Goal: Answer question/provide support: Share knowledge or assist other users

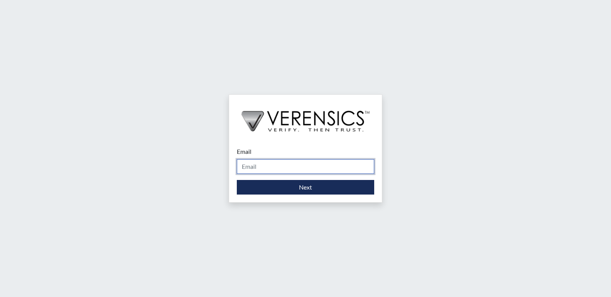
click at [264, 165] on input "Email" at bounding box center [305, 166] width 137 height 15
type input "[PERSON_NAME][EMAIL_ADDRESS][DOMAIN_NAME]"
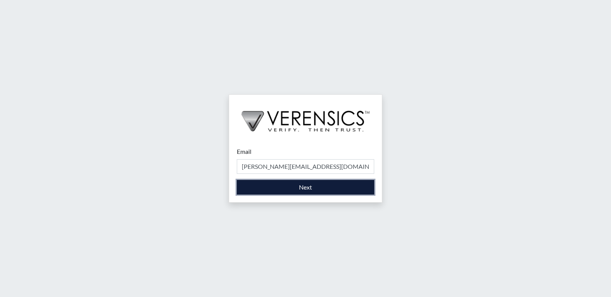
click at [286, 185] on button "Next" at bounding box center [305, 187] width 137 height 15
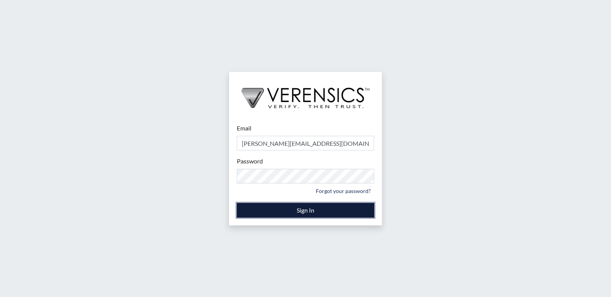
click at [294, 209] on button "Sign In" at bounding box center [305, 210] width 137 height 15
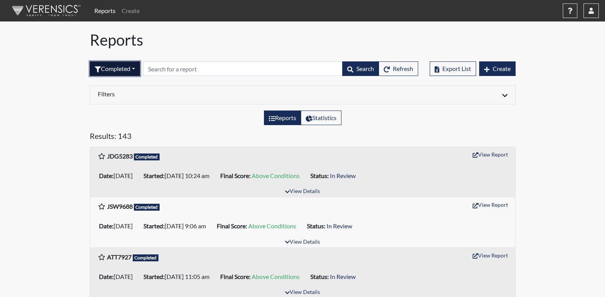
click at [134, 68] on button "Completed" at bounding box center [115, 68] width 50 height 15
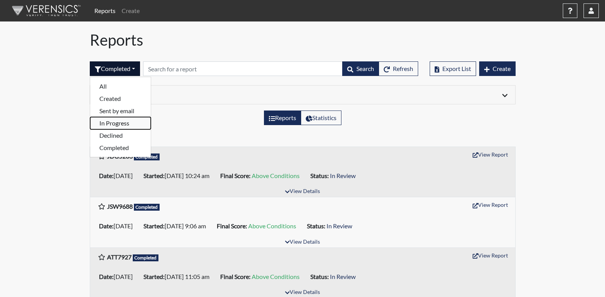
drag, startPoint x: 109, startPoint y: 122, endPoint x: 105, endPoint y: 121, distance: 4.0
click at [109, 122] on button "In Progress" at bounding box center [120, 123] width 61 height 12
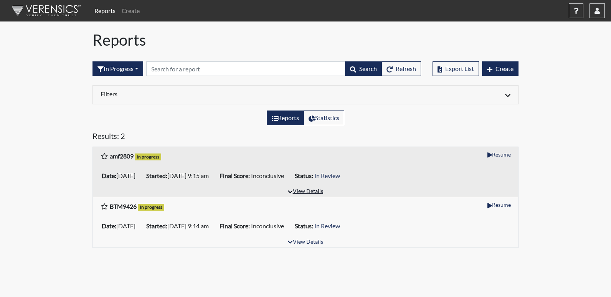
click at [302, 196] on button "View Details" at bounding box center [305, 192] width 42 height 10
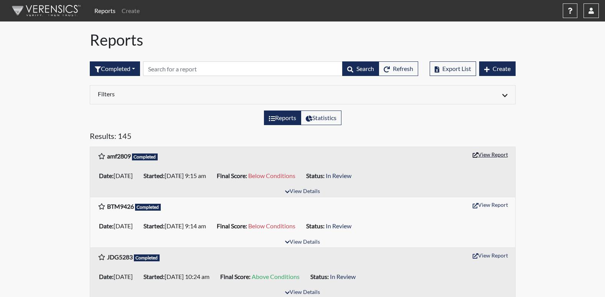
click at [481, 157] on button "View Report" at bounding box center [490, 155] width 42 height 12
click at [486, 206] on button "View Report" at bounding box center [490, 205] width 42 height 12
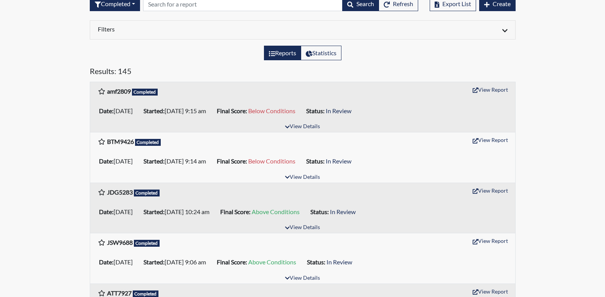
scroll to position [77, 0]
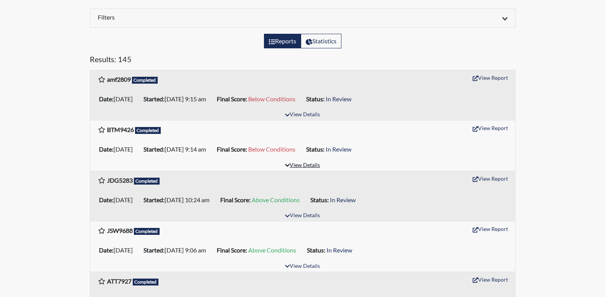
click at [310, 167] on button "View Details" at bounding box center [303, 165] width 42 height 10
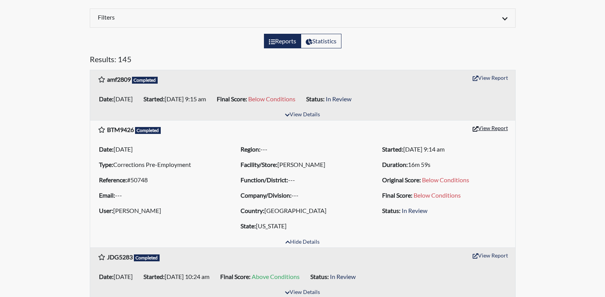
click at [494, 131] on button "View Report" at bounding box center [490, 128] width 42 height 12
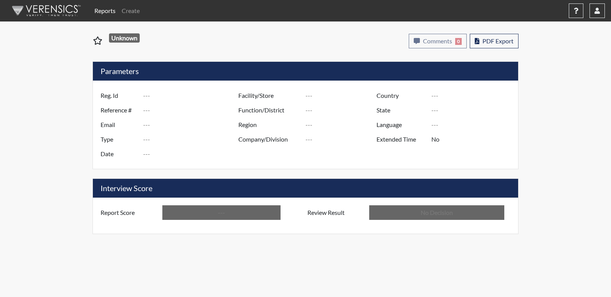
type input "amf2809"
type input "50749"
type input "---"
type input "Corrections Pre-Employment"
type input "[DATE]"
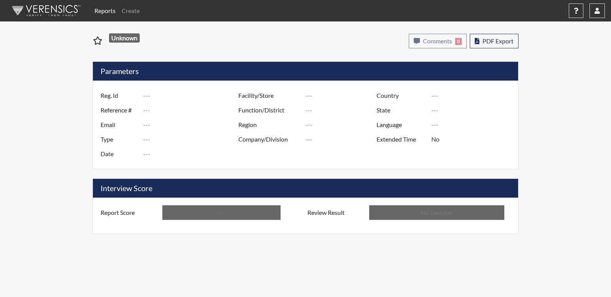
type input "[PERSON_NAME]"
type input "[GEOGRAPHIC_DATA]"
type input "[US_STATE]"
type input "English"
type input "Below Conditions"
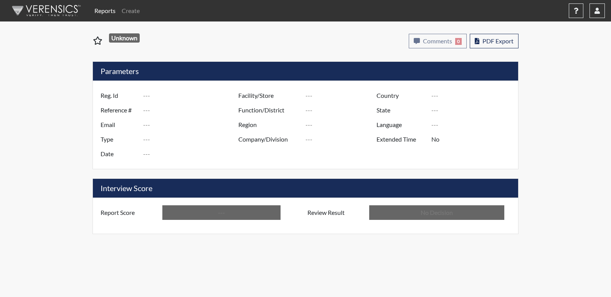
type input "In Review"
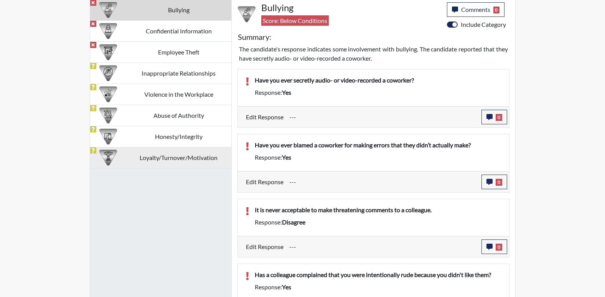
scroll to position [472, 0]
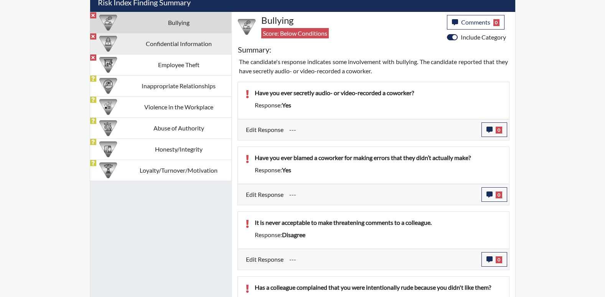
click at [169, 47] on td "Confidential Information" at bounding box center [178, 43] width 105 height 21
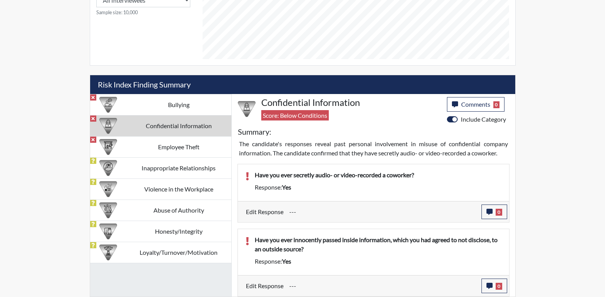
scroll to position [390, 0]
click at [161, 150] on td "Employee Theft" at bounding box center [178, 146] width 105 height 21
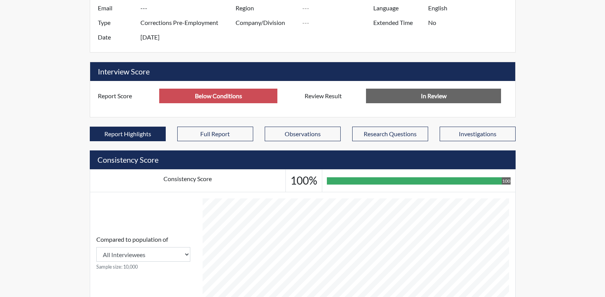
scroll to position [0, 0]
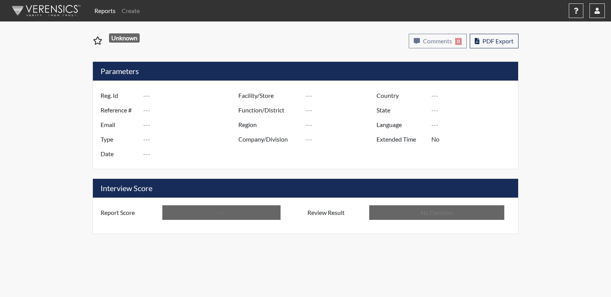
type input "BTM9426"
type input "50748"
type input "---"
type input "Corrections Pre-Employment"
type input "[DATE]"
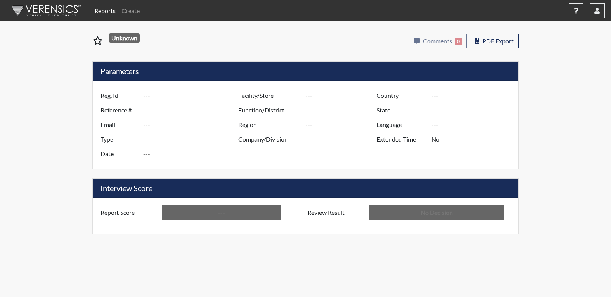
type input "[PERSON_NAME]"
type input "[GEOGRAPHIC_DATA]"
type input "[US_STATE]"
type input "English"
type input "Below Conditions"
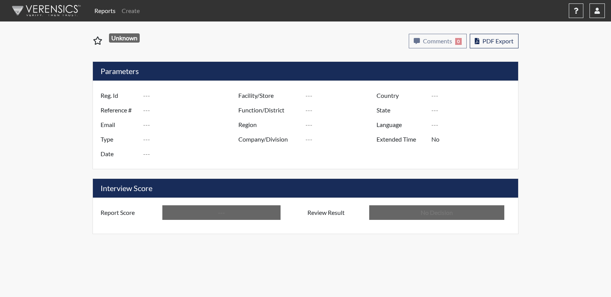
type input "In Review"
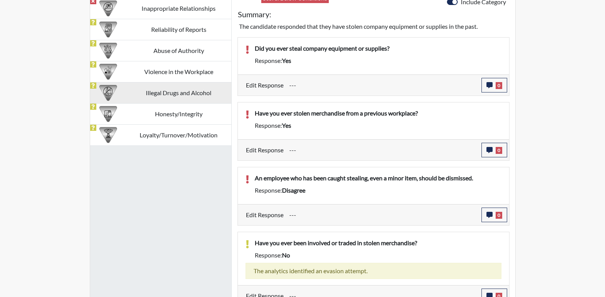
scroll to position [428, 0]
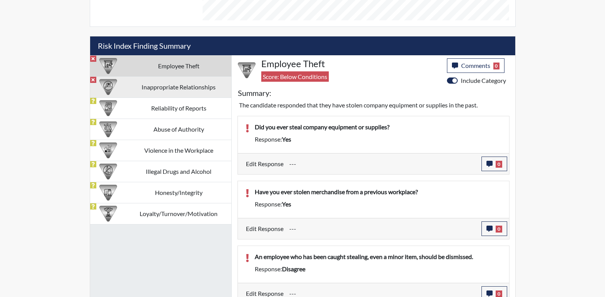
click at [170, 85] on td "Inappropriate Relationships" at bounding box center [178, 86] width 105 height 21
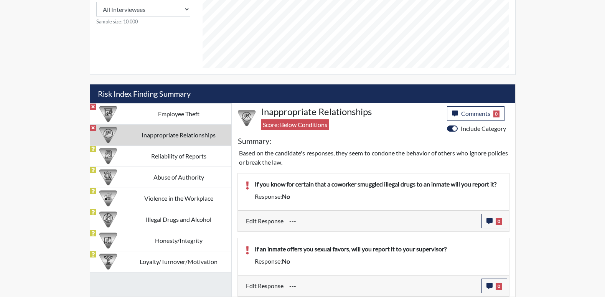
scroll to position [380, 0]
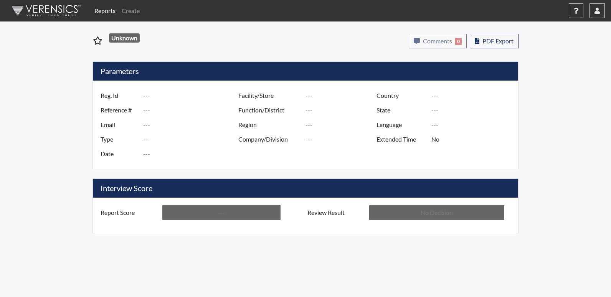
type input "BTM9426"
type input "50748"
type input "---"
type input "Corrections Pre-Employment"
type input "[DATE]"
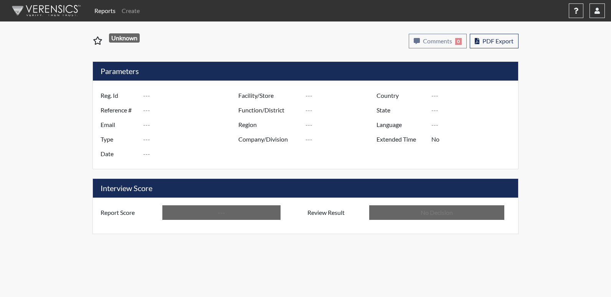
type input "[PERSON_NAME]"
type input "[GEOGRAPHIC_DATA]"
type input "[US_STATE]"
type input "English"
type input "Below Conditions"
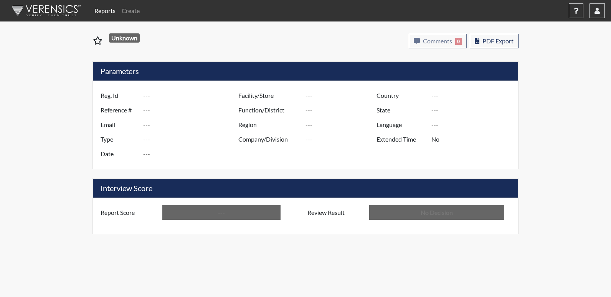
type input "In Review"
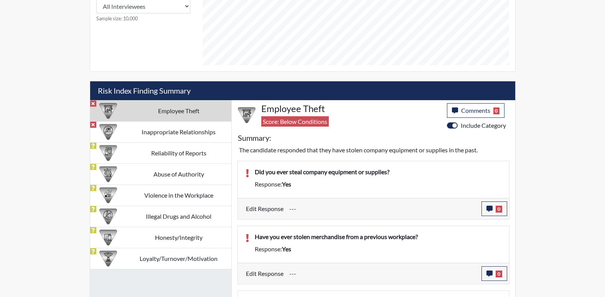
scroll to position [384, 0]
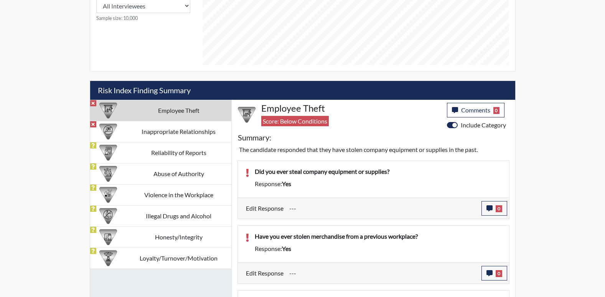
click at [251, 209] on label "Edit Response" at bounding box center [265, 208] width 38 height 15
click at [490, 211] on icon "button" at bounding box center [490, 208] width 6 height 6
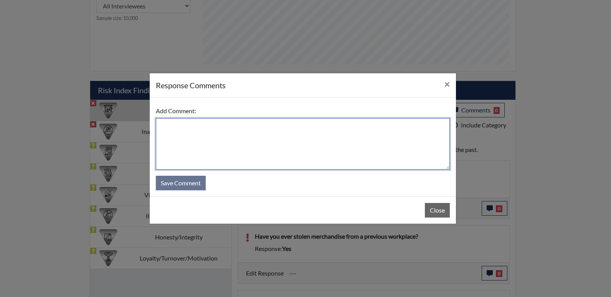
click at [175, 123] on textarea at bounding box center [303, 143] width 294 height 51
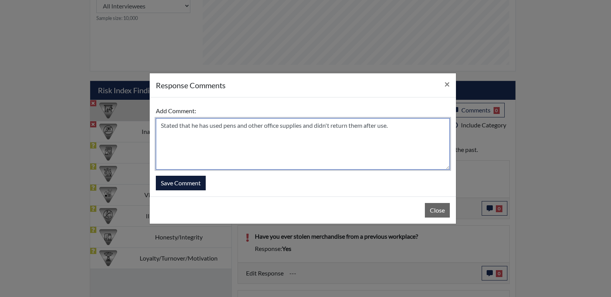
type textarea "Stated that he has used pens and other office supplies and didn't return them a…"
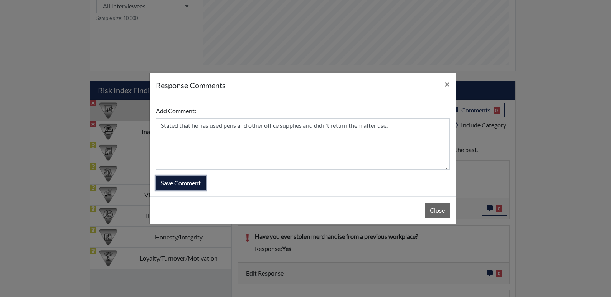
click at [182, 185] on button "Save Comment" at bounding box center [181, 183] width 50 height 15
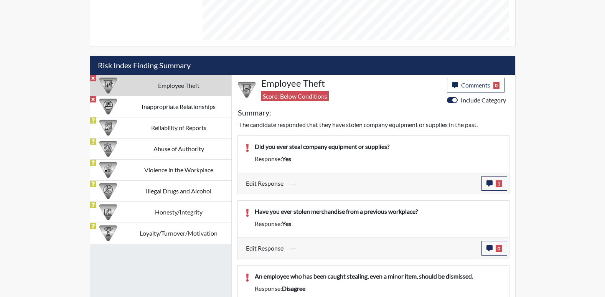
scroll to position [422, 0]
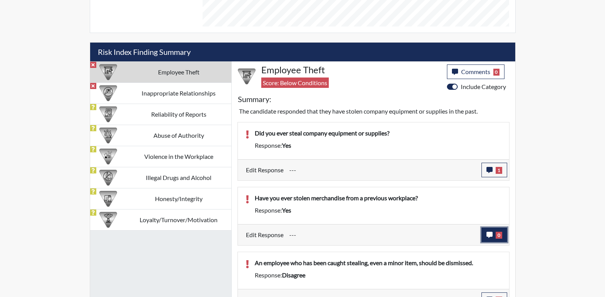
click at [490, 234] on icon "button" at bounding box center [490, 235] width 6 height 6
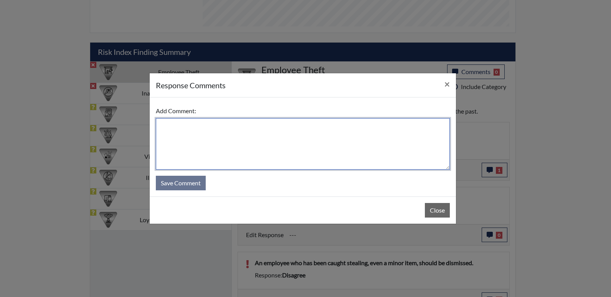
click at [184, 132] on textarea at bounding box center [303, 143] width 294 height 51
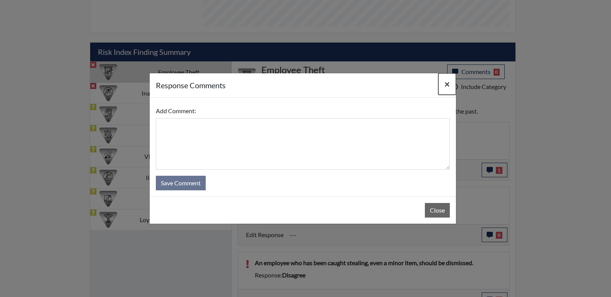
click at [444, 85] on span "×" at bounding box center [446, 83] width 5 height 11
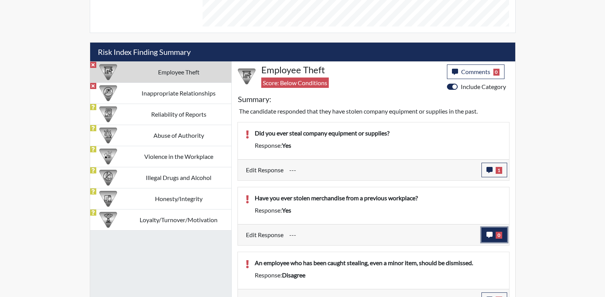
click at [491, 233] on icon "button" at bounding box center [490, 235] width 6 height 6
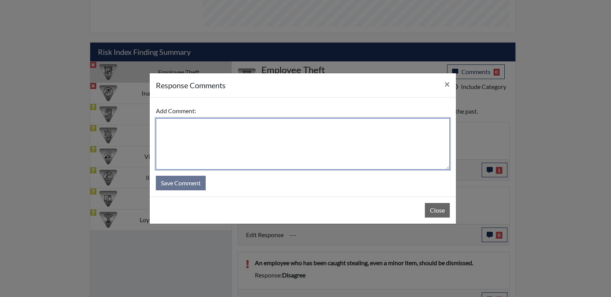
click at [180, 133] on textarea at bounding box center [303, 143] width 294 height 51
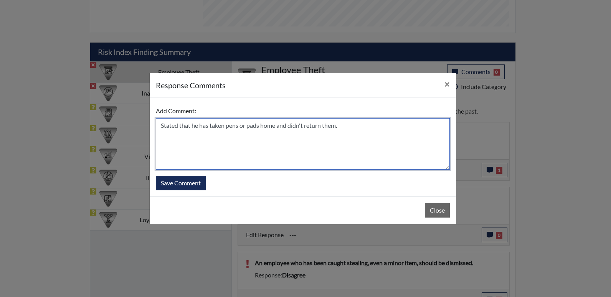
click at [340, 127] on textarea "Stated that he has taken pens or pads home and didn't return them." at bounding box center [303, 143] width 294 height 51
type textarea "Stated that he has taken pens or pads home and didn't return them."
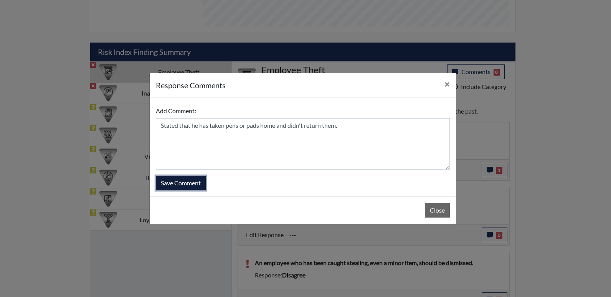
click at [184, 183] on button "Save Comment" at bounding box center [181, 183] width 50 height 15
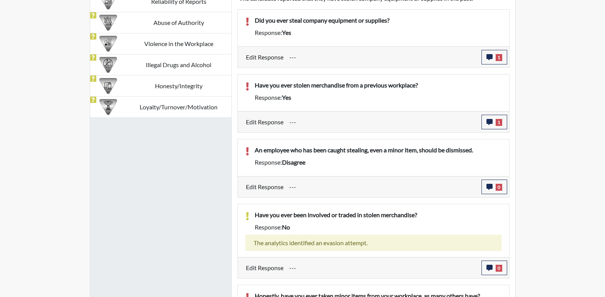
scroll to position [537, 0]
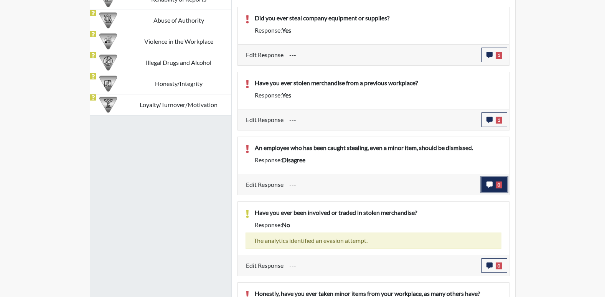
click at [489, 187] on icon "button" at bounding box center [490, 185] width 6 height 6
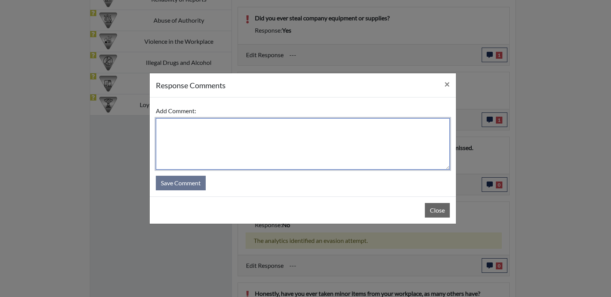
click at [182, 127] on textarea at bounding box center [303, 143] width 294 height 51
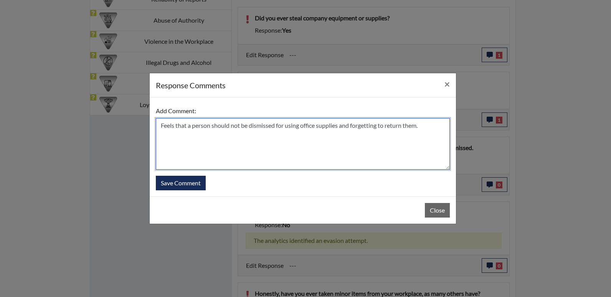
type textarea "Feels that a person should not be dismissed for using office supplies and forge…"
drag, startPoint x: 161, startPoint y: 126, endPoint x: 429, endPoint y: 180, distance: 273.9
click at [429, 180] on form "Add Comment: Feels that a person should not be dismissed for using office suppl…" at bounding box center [303, 147] width 294 height 87
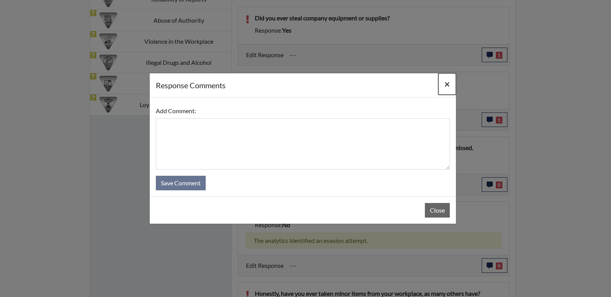
click at [446, 84] on span "×" at bounding box center [446, 83] width 5 height 11
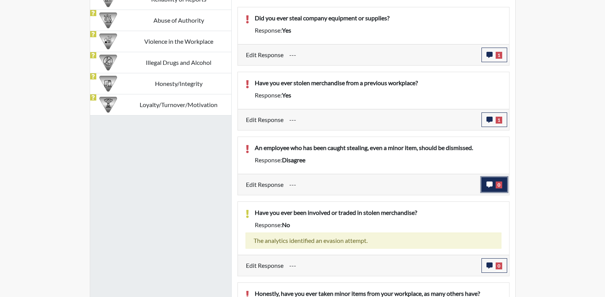
click at [489, 180] on button "0" at bounding box center [495, 184] width 26 height 15
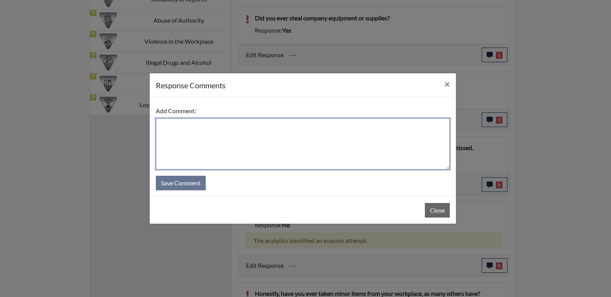
click at [167, 129] on textarea at bounding box center [303, 143] width 294 height 51
paste textarea "Feels that a person should not be dismissed for using office supplies and forge…"
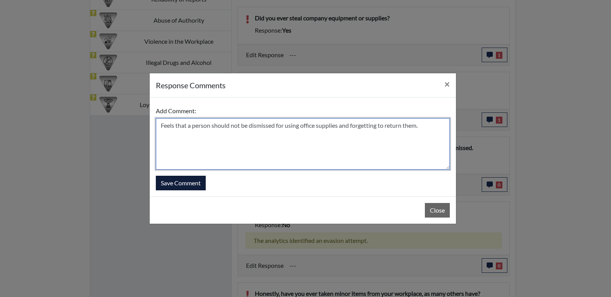
type textarea "Feels that a person should not be dismissed for using office supplies and forge…"
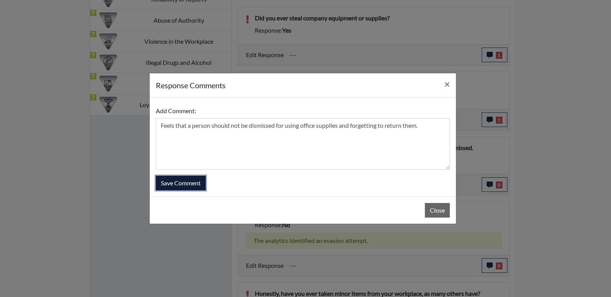
click at [184, 185] on button "Save Comment" at bounding box center [181, 183] width 50 height 15
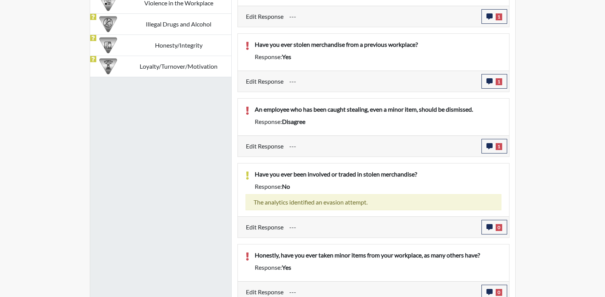
scroll to position [582, 0]
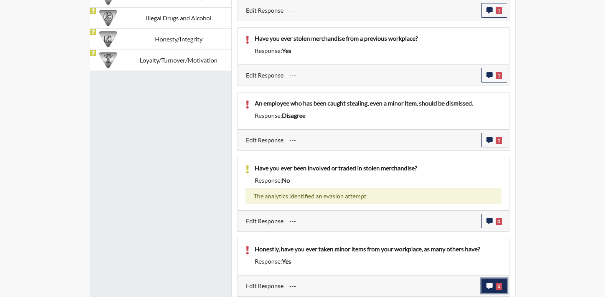
click at [489, 288] on icon "button" at bounding box center [490, 286] width 6 height 6
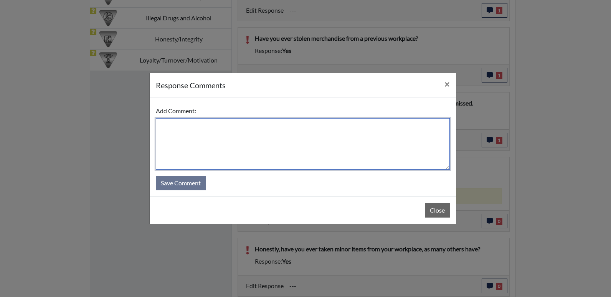
click at [183, 140] on textarea at bounding box center [303, 143] width 294 height 51
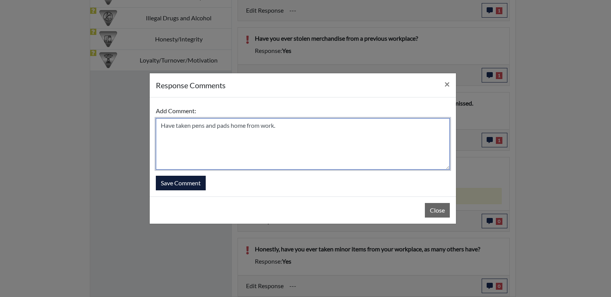
type textarea "Have taken pens and pads home from work."
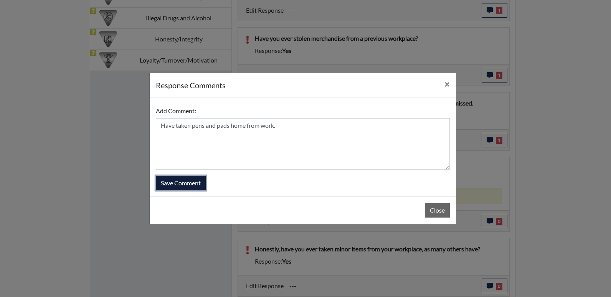
click at [180, 183] on button "Save Comment" at bounding box center [181, 183] width 50 height 15
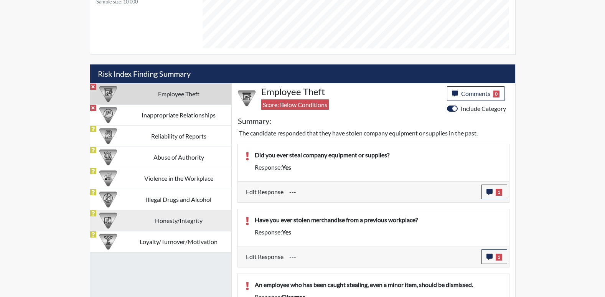
scroll to position [390, 0]
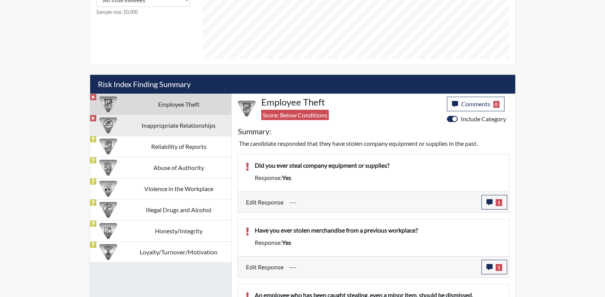
click at [162, 125] on td "Inappropriate Relationships" at bounding box center [178, 125] width 105 height 21
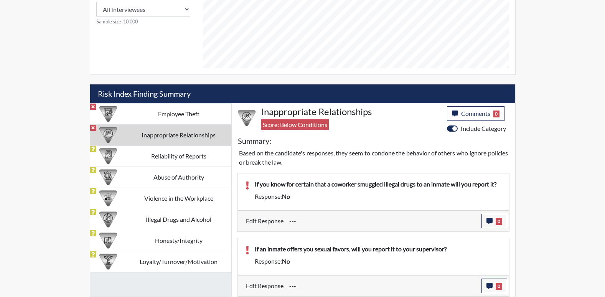
scroll to position [380, 0]
click at [488, 222] on icon "button" at bounding box center [490, 221] width 6 height 6
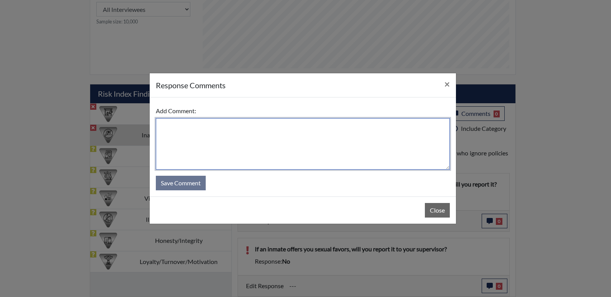
click at [178, 129] on textarea at bounding box center [303, 143] width 294 height 51
type textarea "R"
type textarea "S"
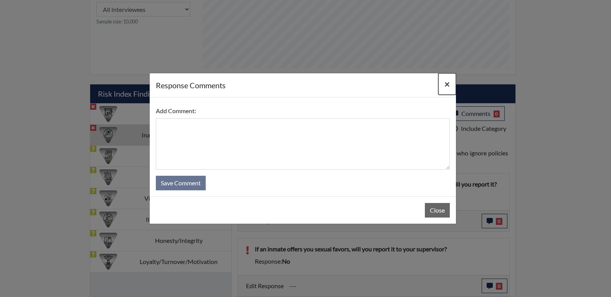
click at [446, 84] on span "×" at bounding box center [446, 83] width 5 height 11
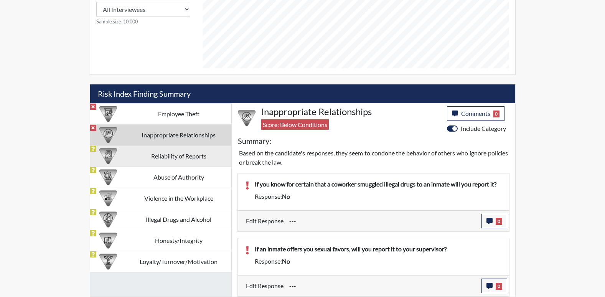
click at [176, 161] on td "Reliability of Reports" at bounding box center [178, 155] width 105 height 21
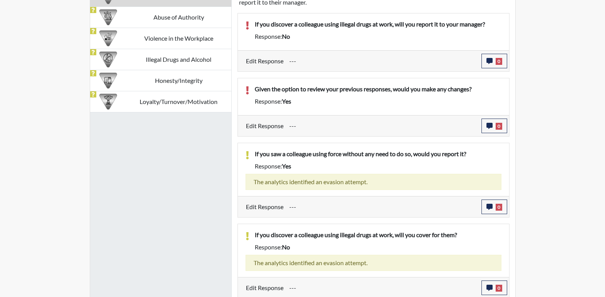
scroll to position [436, 0]
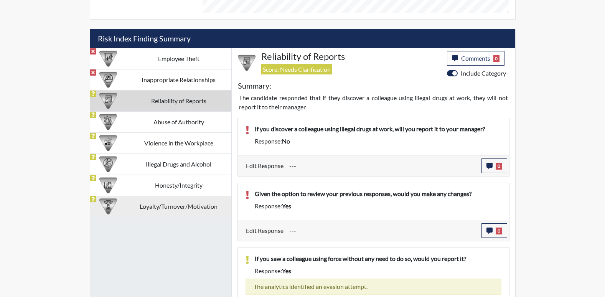
click at [167, 208] on td "Loyalty/Turnover/Motivation" at bounding box center [178, 206] width 105 height 21
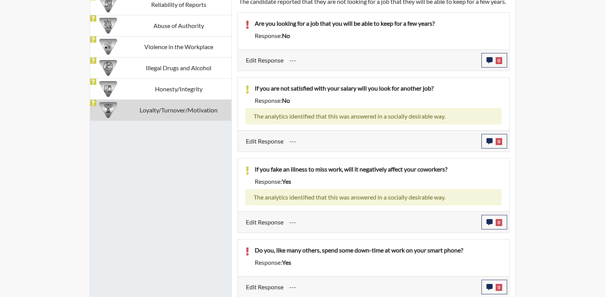
scroll to position [542, 0]
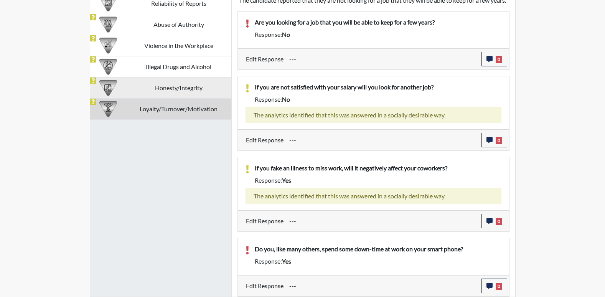
click at [196, 77] on td "Honesty/Integrity" at bounding box center [178, 87] width 105 height 21
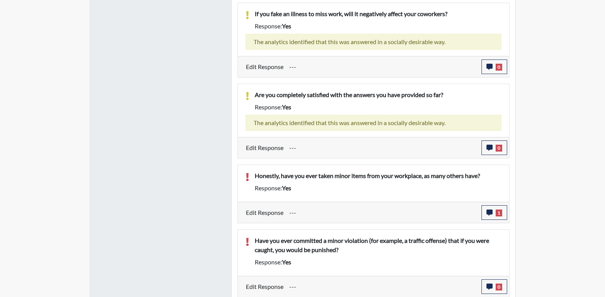
scroll to position [778, 0]
click at [489, 286] on icon "button" at bounding box center [490, 286] width 6 height 6
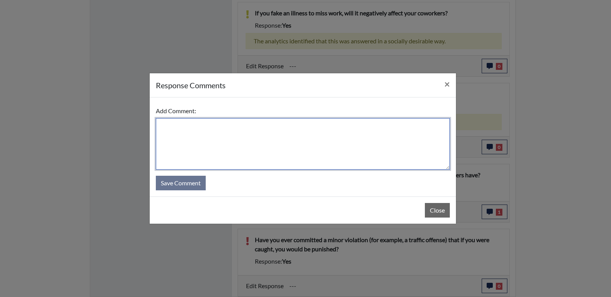
click at [175, 133] on textarea at bounding box center [303, 143] width 294 height 51
type textarea "Have had a traffic ticket for speeding."
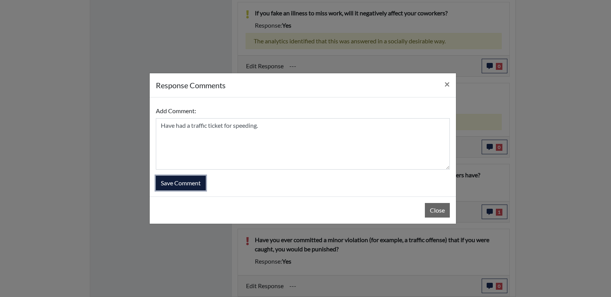
click at [169, 179] on button "Save Comment" at bounding box center [181, 183] width 50 height 15
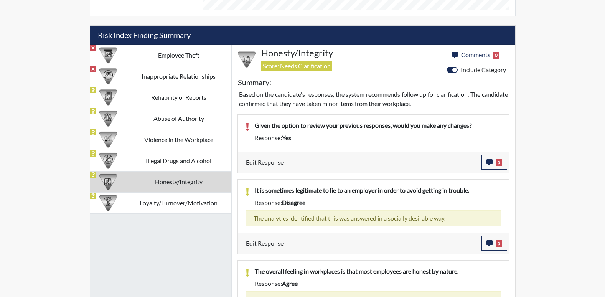
scroll to position [433, 0]
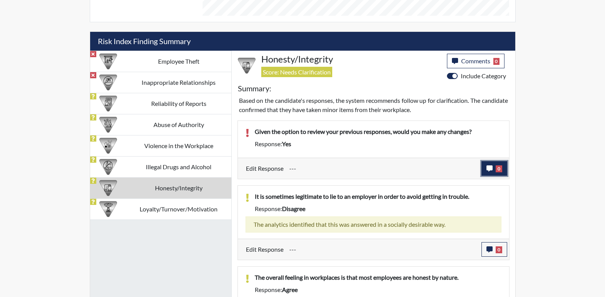
click at [488, 170] on icon "button" at bounding box center [490, 168] width 6 height 6
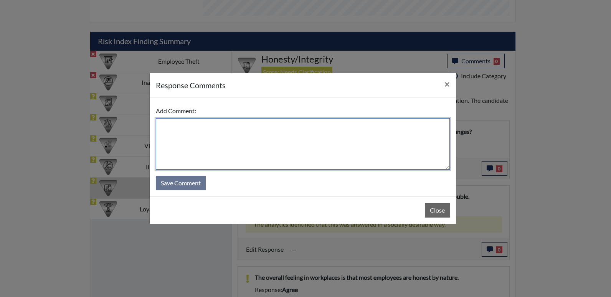
click at [174, 130] on textarea at bounding box center [303, 143] width 294 height 51
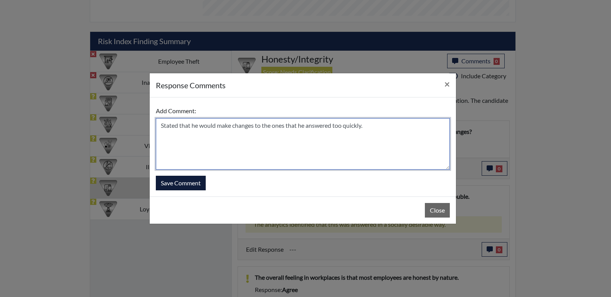
type textarea "Stated that he would make changes to the ones that he answered too quickly."
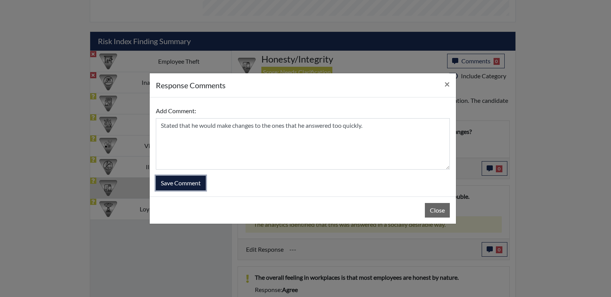
click at [178, 183] on button "Save Comment" at bounding box center [181, 183] width 50 height 15
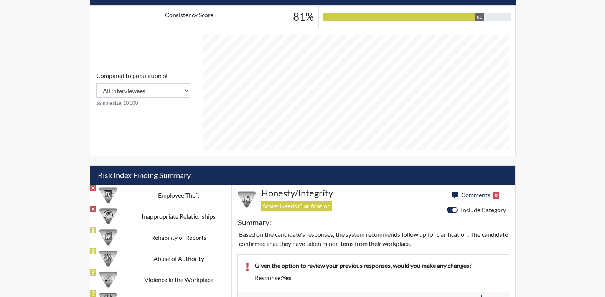
scroll to position [203, 0]
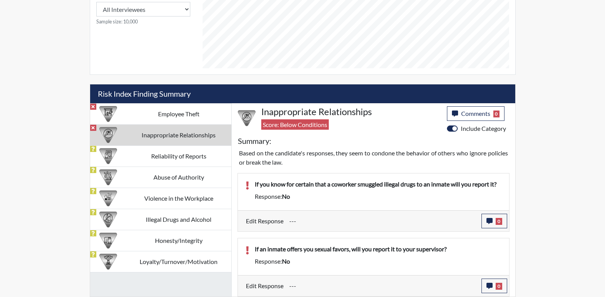
scroll to position [127, 319]
click at [485, 220] on button "0" at bounding box center [495, 221] width 26 height 15
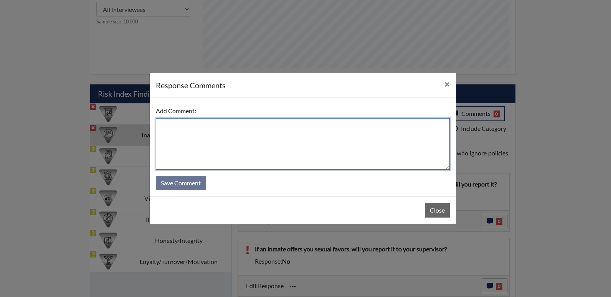
click at [192, 128] on textarea at bounding box center [303, 143] width 294 height 51
type textarea "Answered too quickly,"
drag, startPoint x: 160, startPoint y: 124, endPoint x: 244, endPoint y: 133, distance: 84.1
click at [244, 133] on textarea "Answered too quickly," at bounding box center [303, 143] width 294 height 51
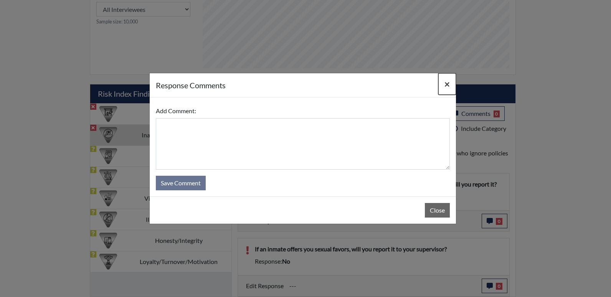
click at [439, 82] on button "×" at bounding box center [447, 83] width 18 height 21
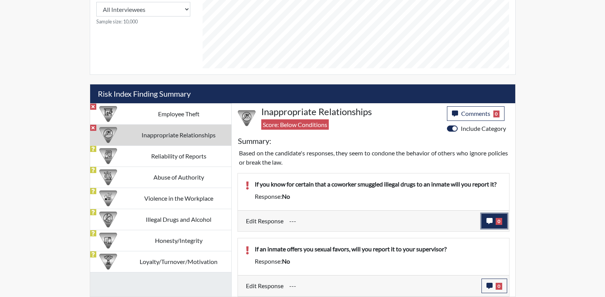
click at [490, 221] on icon "button" at bounding box center [490, 221] width 6 height 6
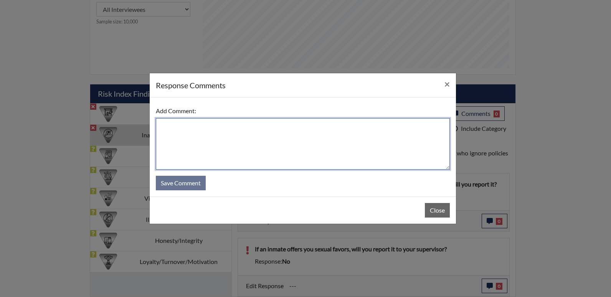
click at [176, 125] on textarea at bounding box center [303, 143] width 294 height 51
paste textarea "Answered too quickly,"
type textarea "Answered too quickly, answer is yes."
drag, startPoint x: 162, startPoint y: 125, endPoint x: 256, endPoint y: 135, distance: 94.2
click at [256, 135] on textarea "Answered too quickly, answer is yes." at bounding box center [303, 143] width 294 height 51
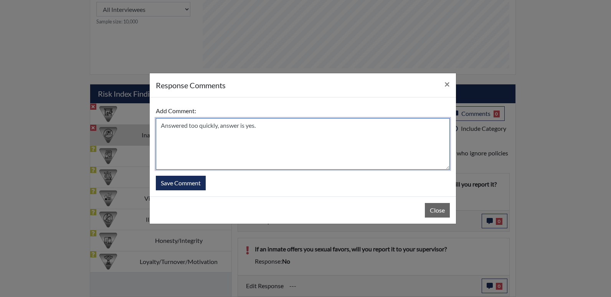
click at [267, 136] on textarea "Answered too quickly, answer is yes." at bounding box center [303, 143] width 294 height 51
drag, startPoint x: 192, startPoint y: 127, endPoint x: 286, endPoint y: 131, distance: 93.7
click at [286, 131] on textarea "Answered too quickly, answer is yes." at bounding box center [303, 143] width 294 height 51
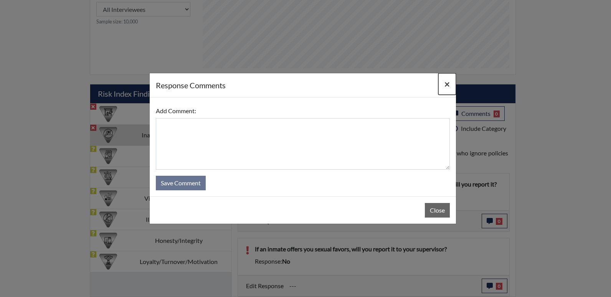
click at [447, 85] on span "×" at bounding box center [446, 83] width 5 height 11
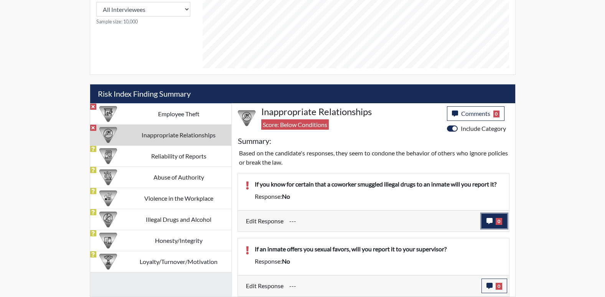
click at [487, 222] on icon "button" at bounding box center [490, 221] width 6 height 6
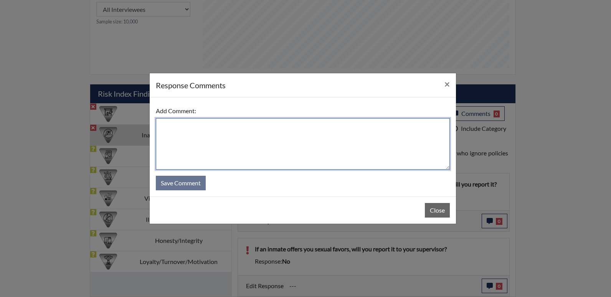
click at [185, 127] on textarea at bounding box center [303, 143] width 294 height 51
paste textarea "Answered too quickly, answer is yes."
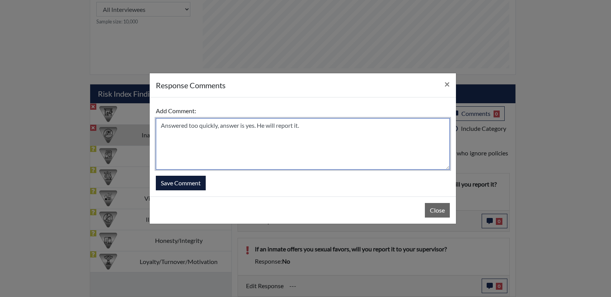
type textarea "Answered too quickly, answer is yes. He will report it."
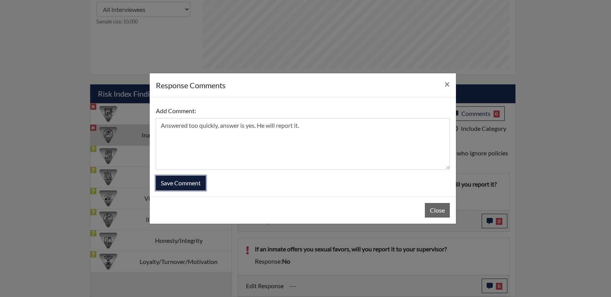
click at [186, 182] on button "Save Comment" at bounding box center [181, 183] width 50 height 15
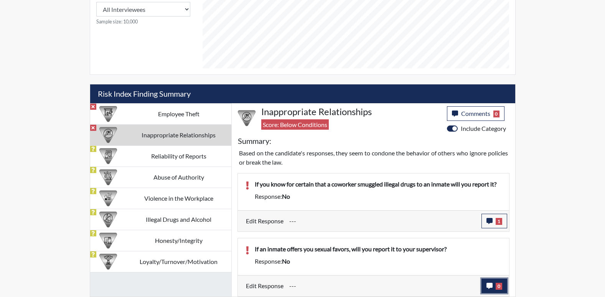
click at [489, 287] on icon "button" at bounding box center [490, 286] width 6 height 6
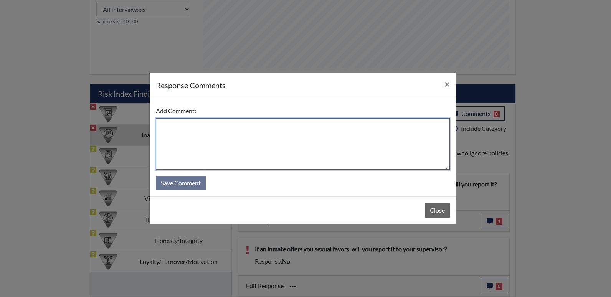
click at [177, 127] on textarea at bounding box center [303, 143] width 294 height 51
paste textarea "Answered too quickly, answer is yes."
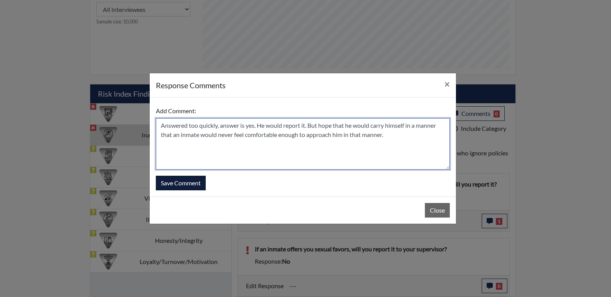
type textarea "Answered too quickly, answer is yes. He would report it. But hope that he would…"
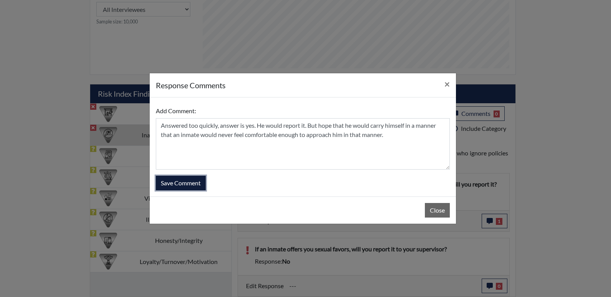
click at [196, 186] on button "Save Comment" at bounding box center [181, 183] width 50 height 15
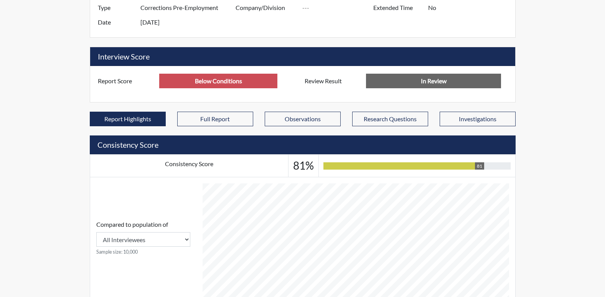
scroll to position [380, 0]
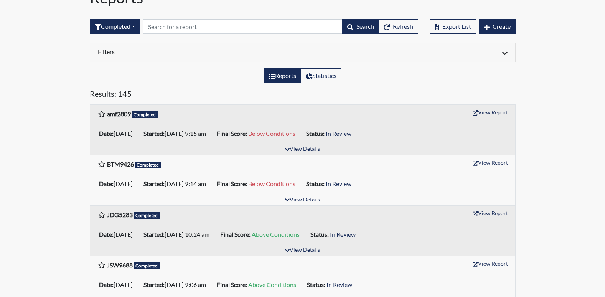
scroll to position [77, 0]
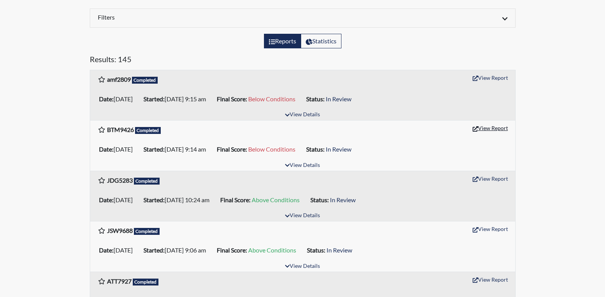
click at [497, 129] on button "View Report" at bounding box center [490, 128] width 42 height 12
click at [500, 80] on button "View Report" at bounding box center [490, 78] width 42 height 12
click at [307, 166] on button "View Details" at bounding box center [303, 165] width 42 height 10
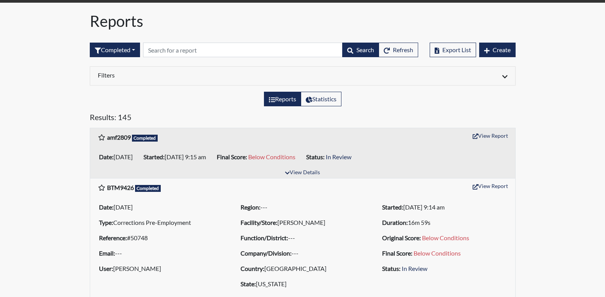
scroll to position [0, 0]
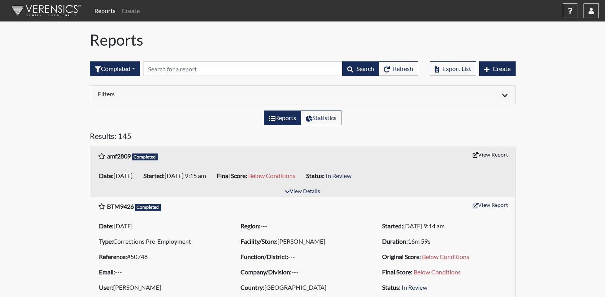
click at [500, 155] on button "View Report" at bounding box center [490, 155] width 42 height 12
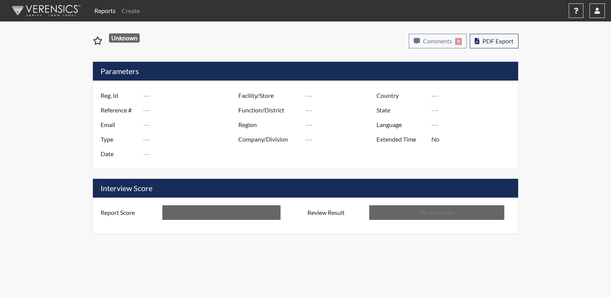
type input "BTM9426"
type input "50748"
type input "---"
type input "Corrections Pre-Employment"
type input "[DATE]"
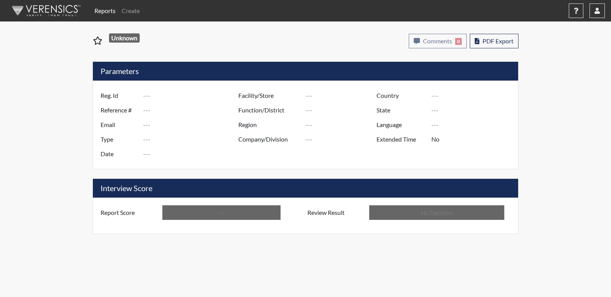
type input "[PERSON_NAME]"
type input "[GEOGRAPHIC_DATA]"
type input "[US_STATE]"
type input "English"
type input "Below Conditions"
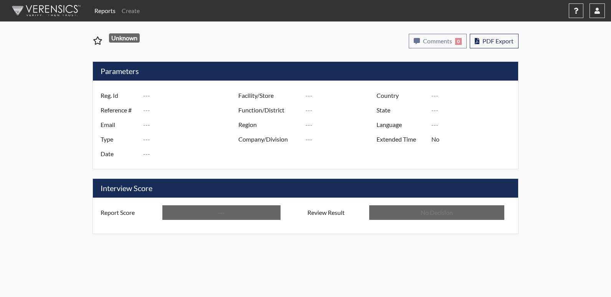
type input "In Review"
type input "amf2809"
type input "50749"
type input "---"
type input "Corrections Pre-Employment"
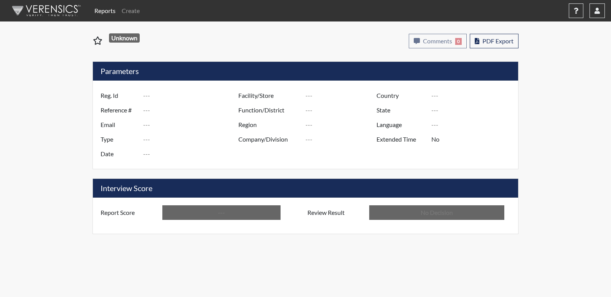
type input "[DATE]"
type input "[PERSON_NAME]"
type input "[GEOGRAPHIC_DATA]"
type input "[US_STATE]"
type input "English"
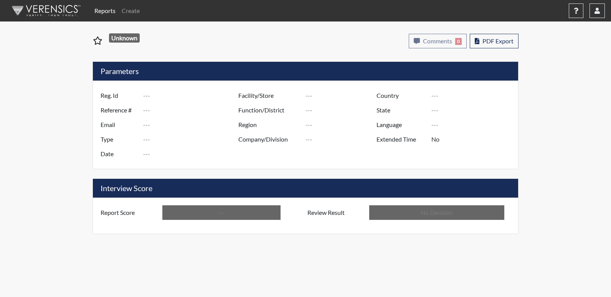
type input "Below Conditions"
type input "In Review"
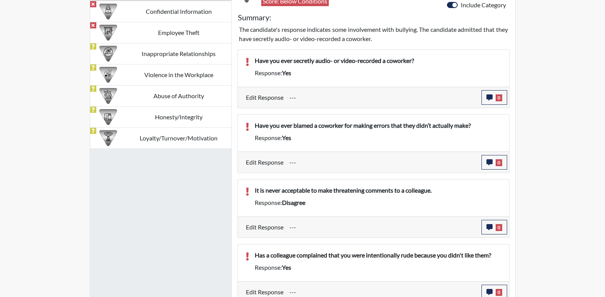
scroll to position [510, 0]
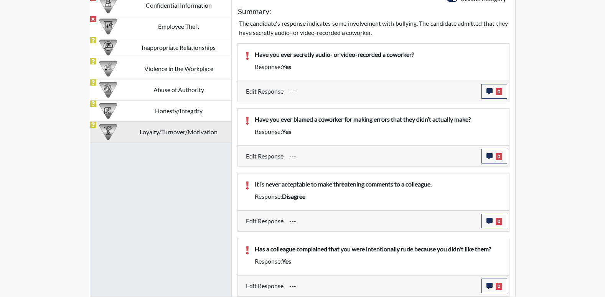
click at [196, 134] on td "Loyalty/Turnover/Motivation" at bounding box center [178, 131] width 105 height 21
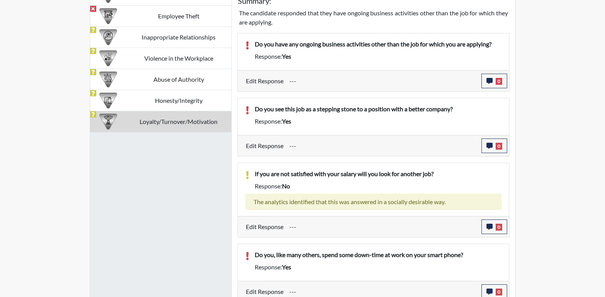
scroll to position [526, 0]
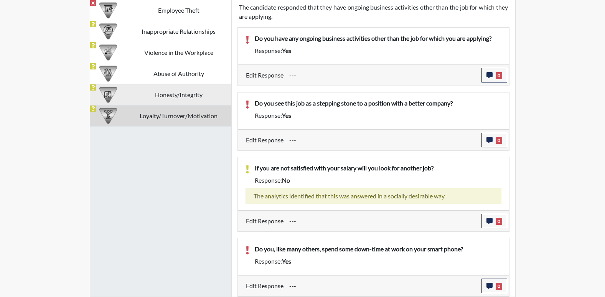
click at [168, 96] on td "Honesty/Integrity" at bounding box center [178, 94] width 105 height 21
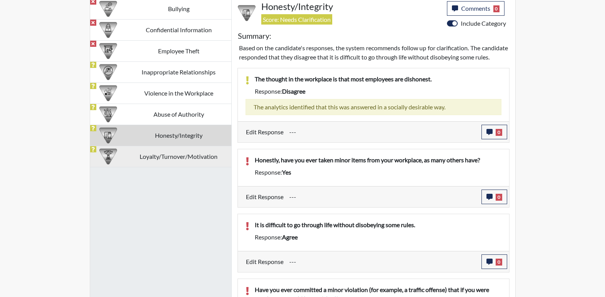
scroll to position [468, 0]
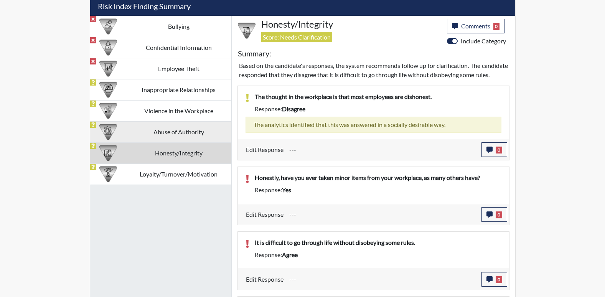
click at [172, 132] on td "Abuse of Authority" at bounding box center [178, 131] width 105 height 21
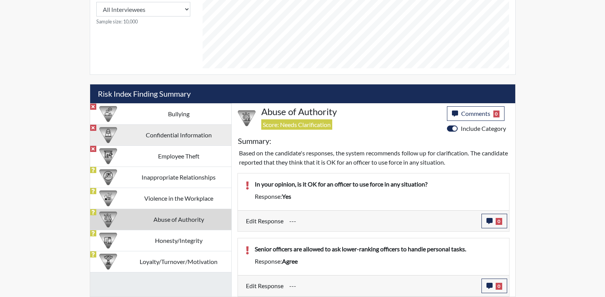
scroll to position [380, 0]
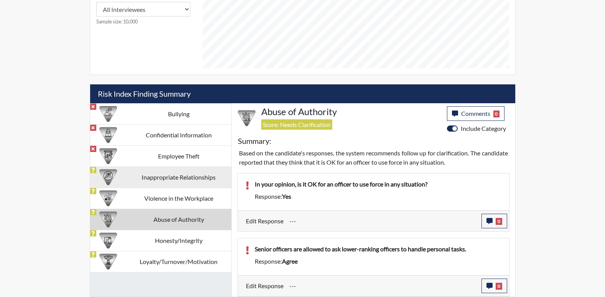
click at [176, 178] on td "Inappropriate Relationships" at bounding box center [178, 177] width 105 height 21
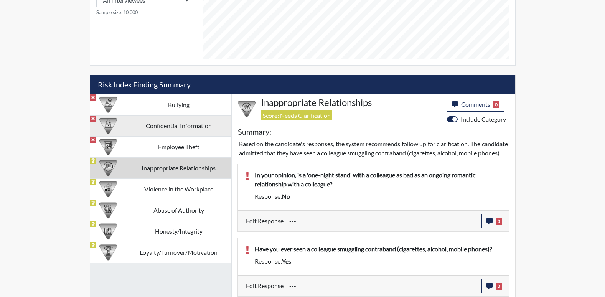
click at [161, 116] on td "Confidential Information" at bounding box center [178, 125] width 105 height 21
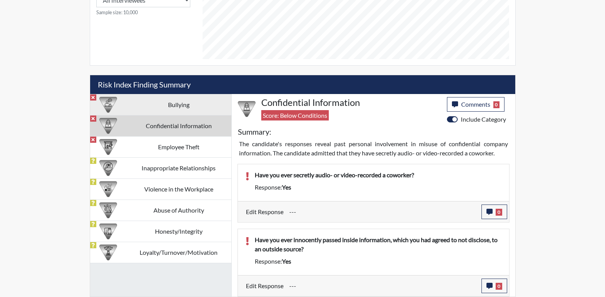
click at [172, 107] on td "Bullying" at bounding box center [178, 104] width 105 height 21
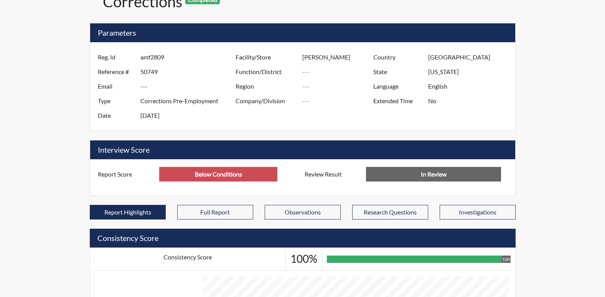
scroll to position [0, 0]
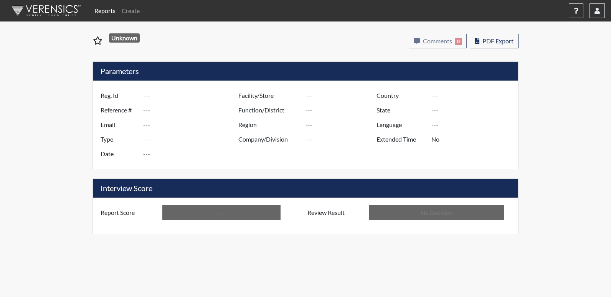
type input "amf2809"
type input "50749"
type input "---"
type input "Corrections Pre-Employment"
type input "[DATE]"
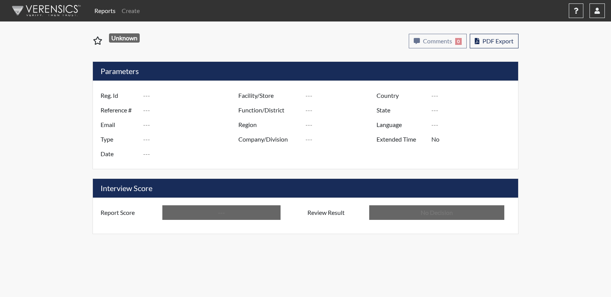
type input "[PERSON_NAME]"
type input "[GEOGRAPHIC_DATA]"
type input "[US_STATE]"
type input "English"
type input "Below Conditions"
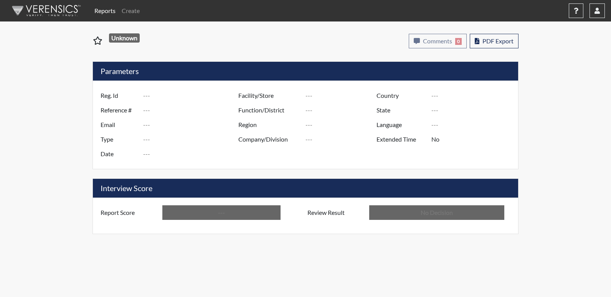
type input "In Review"
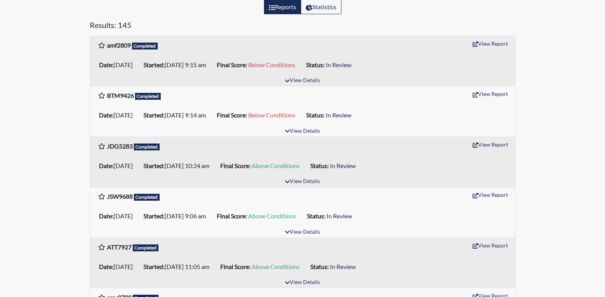
scroll to position [115, 0]
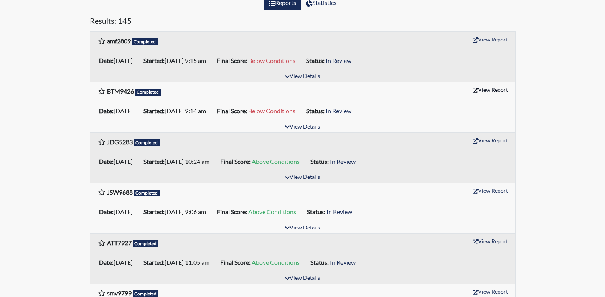
click at [489, 94] on button "View Report" at bounding box center [490, 90] width 42 height 12
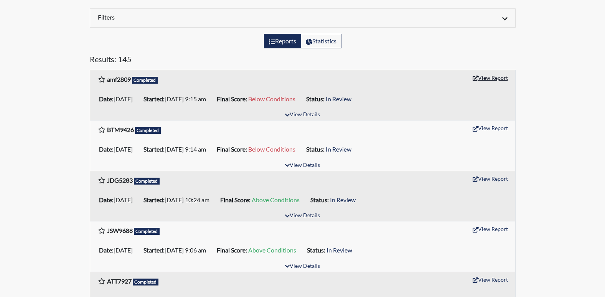
click at [490, 79] on button "View Report" at bounding box center [490, 78] width 42 height 12
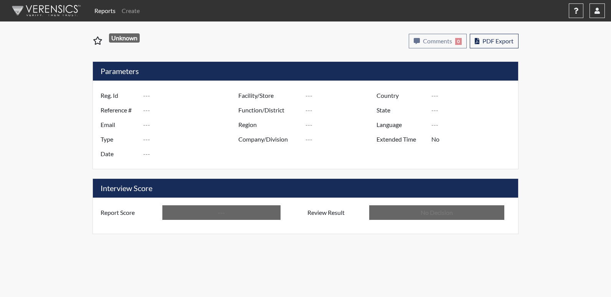
type input "BTM9426"
type input "50748"
type input "---"
type input "Corrections Pre-Employment"
type input "[DATE]"
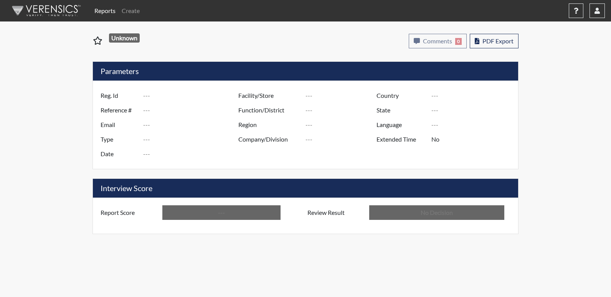
type input "[PERSON_NAME]"
type input "[GEOGRAPHIC_DATA]"
type input "[US_STATE]"
type input "English"
type input "Below Conditions"
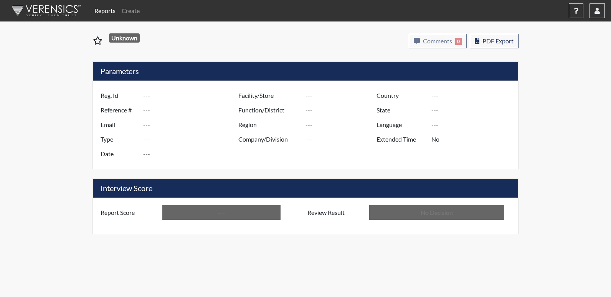
type input "In Review"
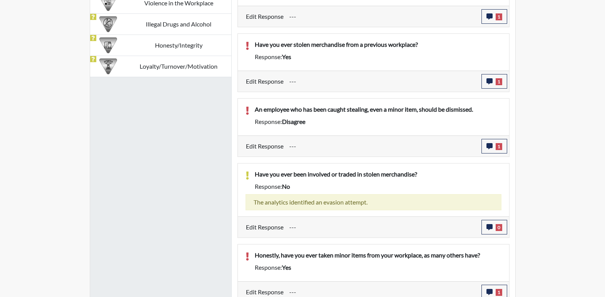
scroll to position [582, 0]
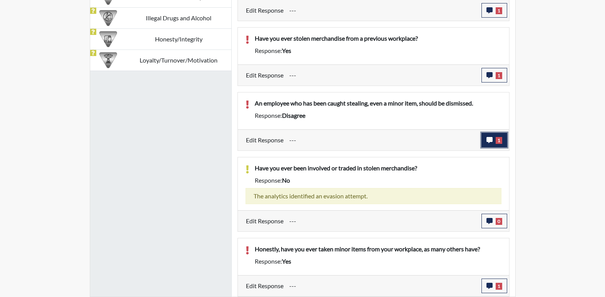
click at [490, 139] on icon "button" at bounding box center [490, 140] width 6 height 6
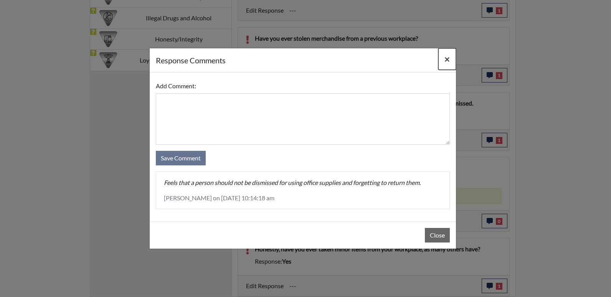
click at [445, 59] on span "×" at bounding box center [446, 58] width 5 height 11
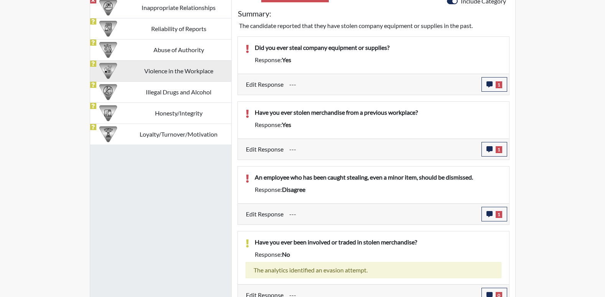
scroll to position [390, 0]
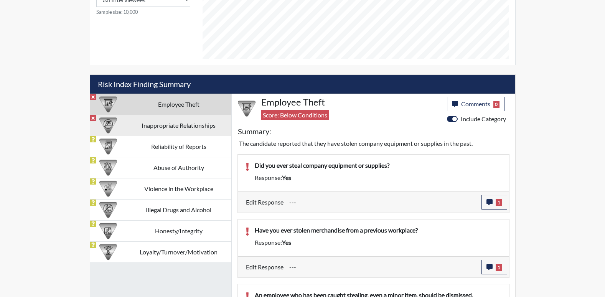
click at [189, 127] on td "Inappropriate Relationships" at bounding box center [178, 125] width 105 height 21
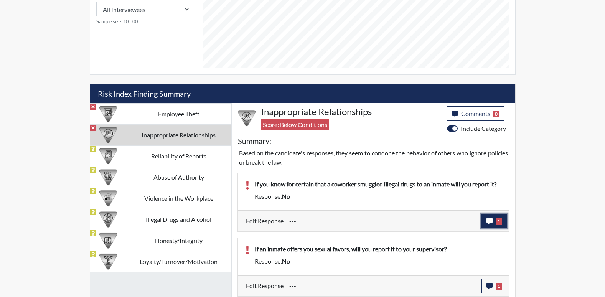
click at [490, 222] on icon "button" at bounding box center [490, 221] width 6 height 6
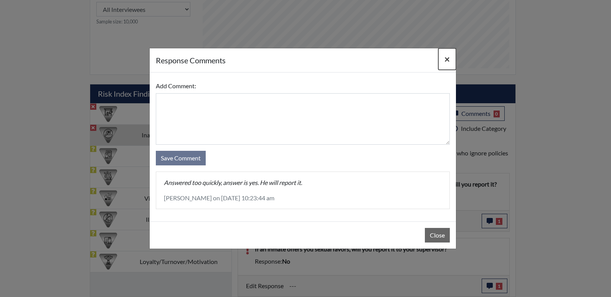
click at [449, 60] on span "×" at bounding box center [446, 58] width 5 height 11
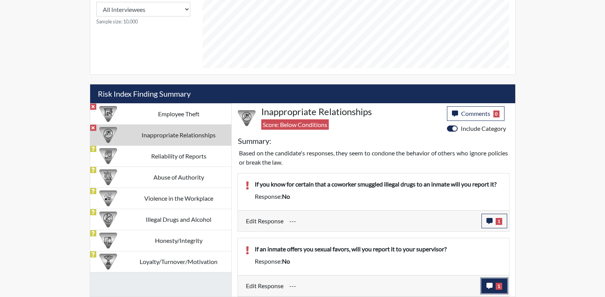
click at [491, 285] on icon "button" at bounding box center [490, 286] width 6 height 6
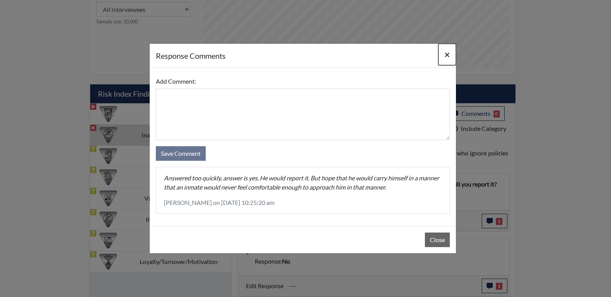
click at [449, 54] on span "×" at bounding box center [446, 54] width 5 height 11
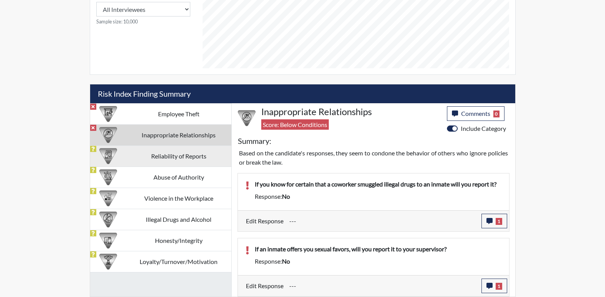
click at [174, 155] on td "Reliability of Reports" at bounding box center [178, 155] width 105 height 21
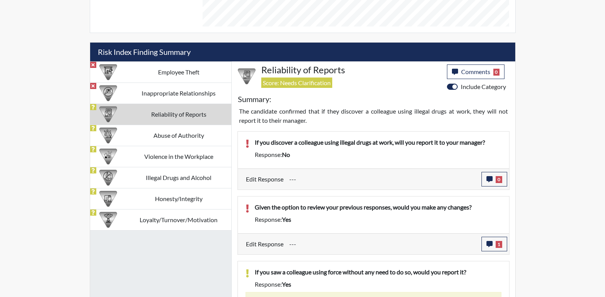
scroll to position [457, 0]
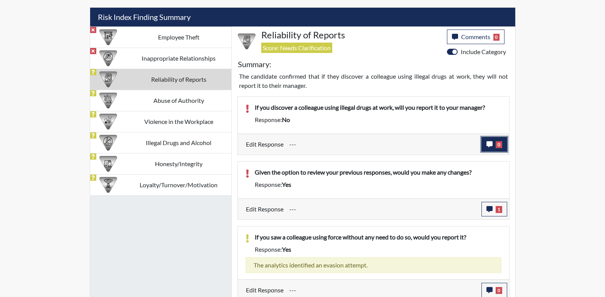
click at [487, 142] on icon "button" at bounding box center [490, 144] width 6 height 6
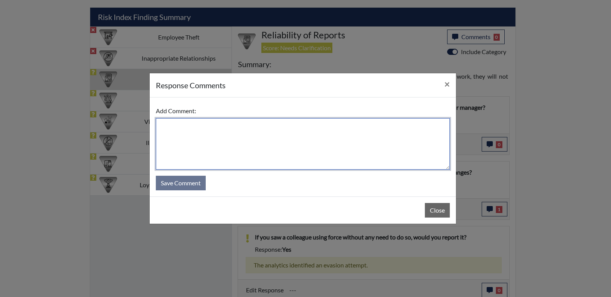
click at [176, 128] on textarea at bounding box center [303, 143] width 294 height 51
type textarea "Stated that he would report it."
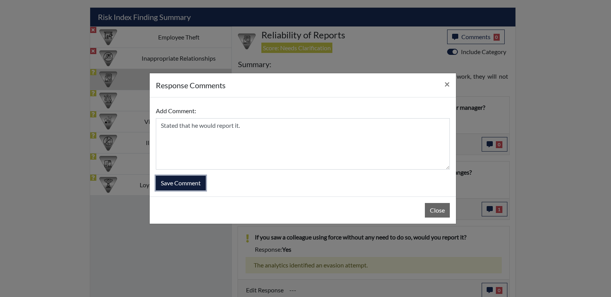
click at [198, 186] on button "Save Comment" at bounding box center [181, 183] width 50 height 15
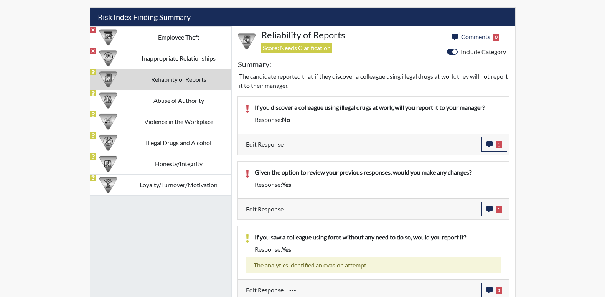
scroll to position [127, 319]
click at [491, 210] on icon "button" at bounding box center [490, 209] width 6 height 6
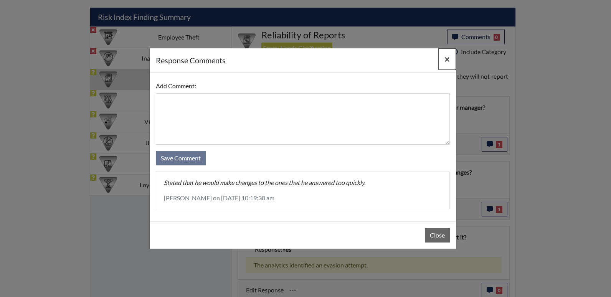
click at [448, 62] on span "×" at bounding box center [446, 58] width 5 height 11
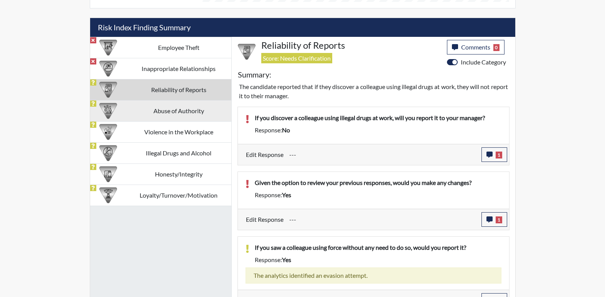
scroll to position [474, 0]
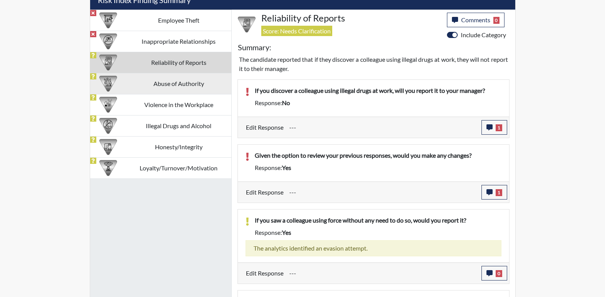
click at [173, 85] on td "Abuse of Authority" at bounding box center [178, 83] width 105 height 21
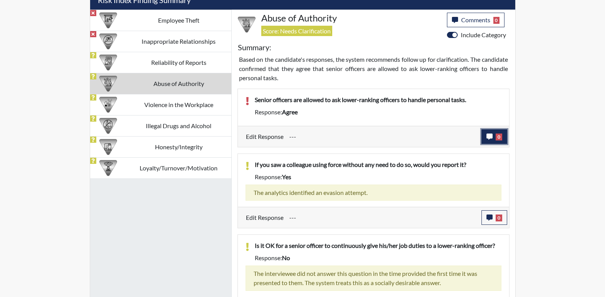
click at [485, 138] on button "0" at bounding box center [495, 136] width 26 height 15
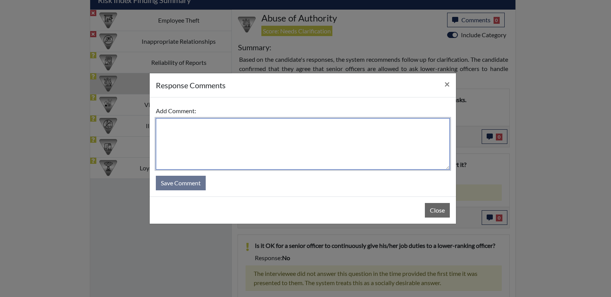
click at [199, 133] on textarea at bounding box center [303, 143] width 294 height 51
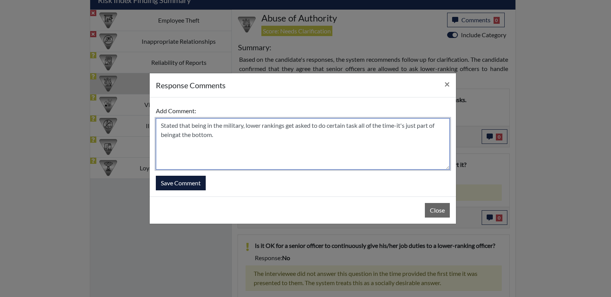
type textarea "Stated that being in the military, lower rankings get asked to do certain task …"
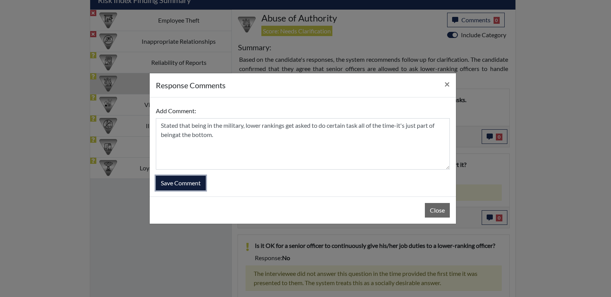
click at [200, 186] on button "Save Comment" at bounding box center [181, 183] width 50 height 15
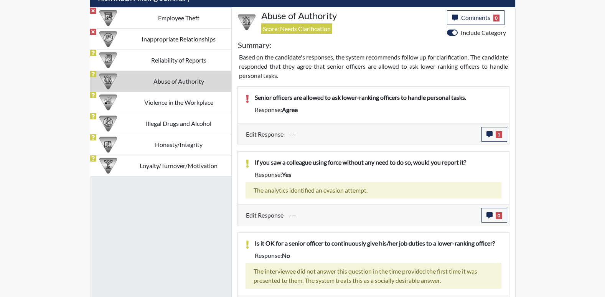
scroll to position [500, 0]
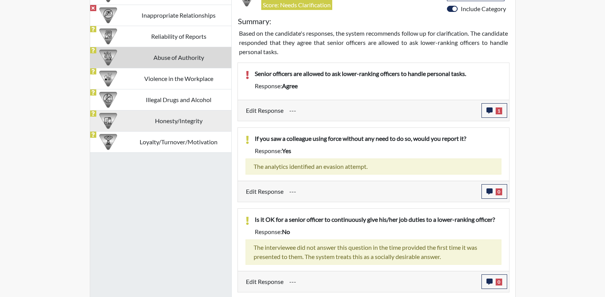
click at [175, 118] on td "Honesty/Integrity" at bounding box center [178, 120] width 105 height 21
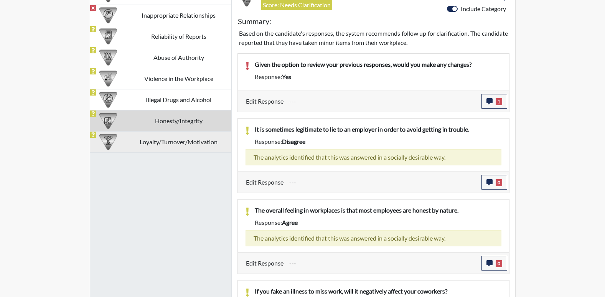
click at [165, 145] on td "Loyalty/Turnover/Motivation" at bounding box center [178, 141] width 105 height 21
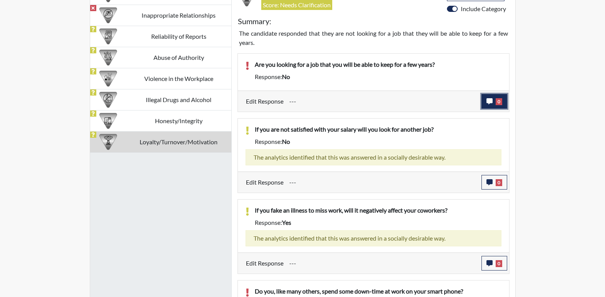
click at [489, 102] on icon "button" at bounding box center [490, 101] width 6 height 6
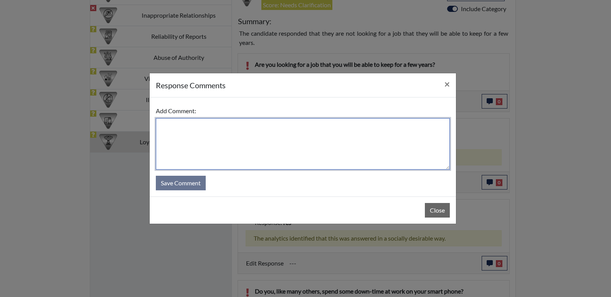
click at [189, 125] on textarea at bounding box center [303, 143] width 294 height 51
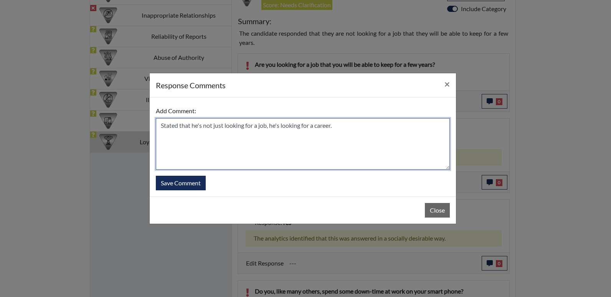
type textarea "Stated that he's not just looking for a job, he's looking for a career."
drag, startPoint x: 160, startPoint y: 125, endPoint x: 346, endPoint y: 142, distance: 186.2
click at [346, 142] on textarea "Stated that he's not just looking for a job, he's looking for a career." at bounding box center [303, 143] width 294 height 51
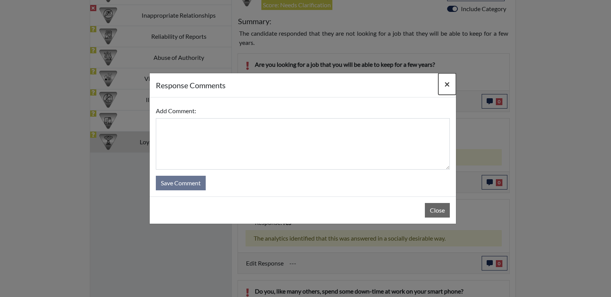
click at [447, 84] on span "×" at bounding box center [446, 83] width 5 height 11
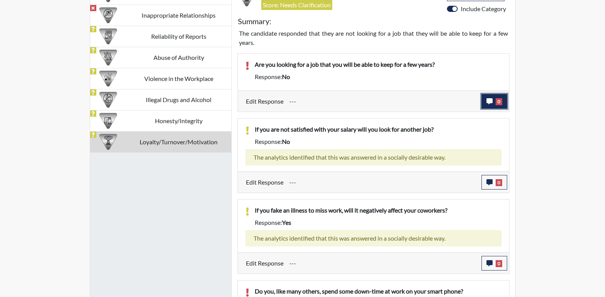
click at [488, 103] on icon "button" at bounding box center [490, 101] width 6 height 6
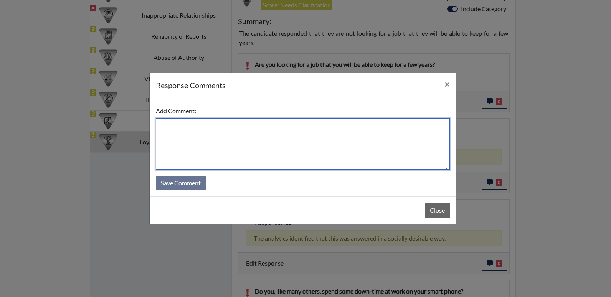
click at [180, 125] on textarea at bounding box center [303, 143] width 294 height 51
paste textarea "Stated that he's not just looking for a job, he's looking for a career."
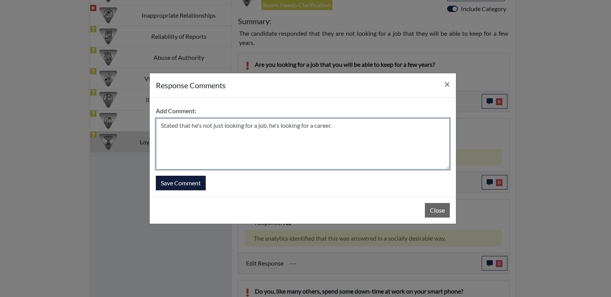
type textarea "Stated that he's not just looking for a job, he's looking for a career."
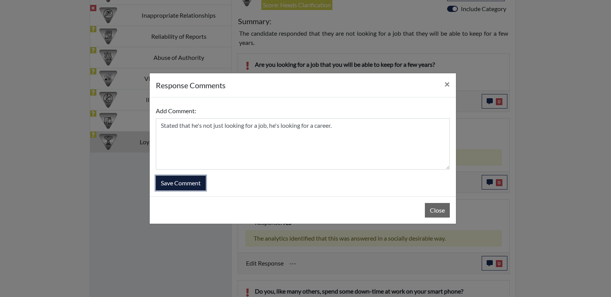
click at [196, 180] on button "Save Comment" at bounding box center [181, 183] width 50 height 15
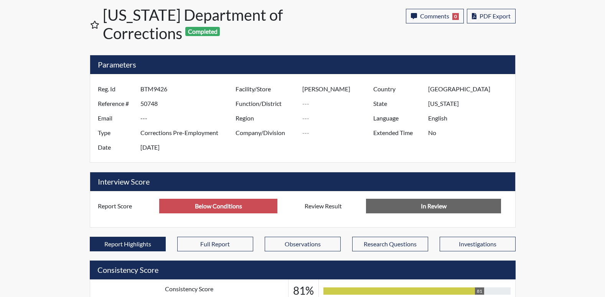
scroll to position [0, 0]
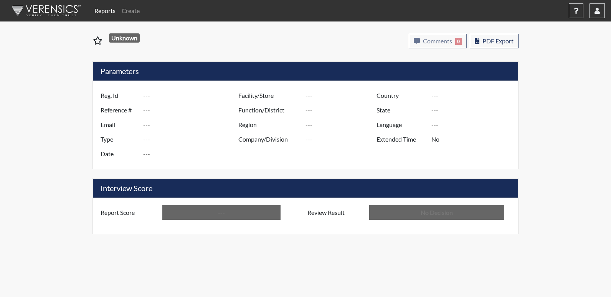
type input "amf2809"
type input "50749"
type input "---"
type input "Corrections Pre-Employment"
type input "[DATE]"
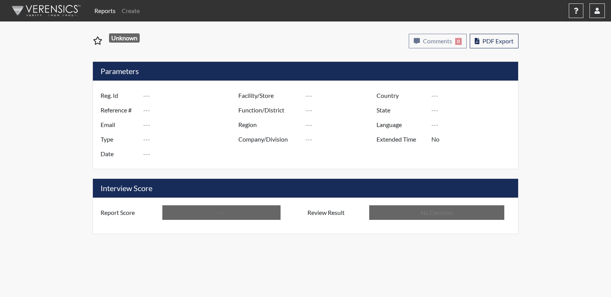
type input "[PERSON_NAME]"
type input "[GEOGRAPHIC_DATA]"
type input "[US_STATE]"
type input "English"
type input "Below Conditions"
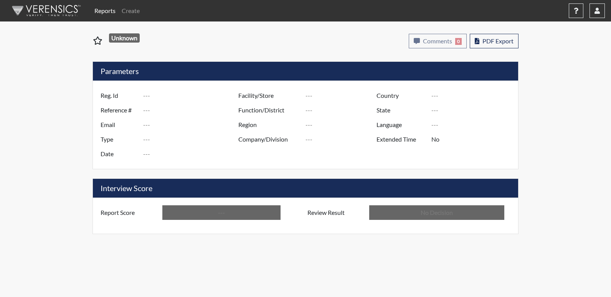
type input "In Review"
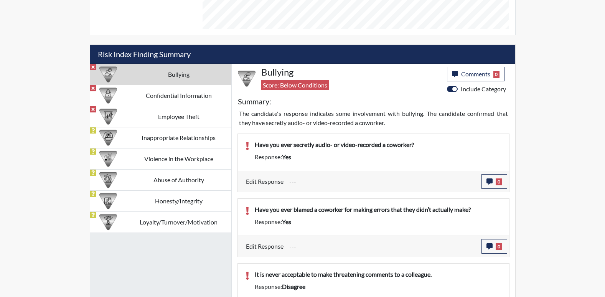
scroll to position [472, 0]
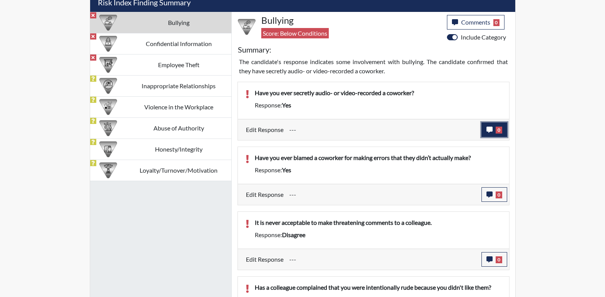
click at [490, 131] on icon "button" at bounding box center [490, 130] width 6 height 6
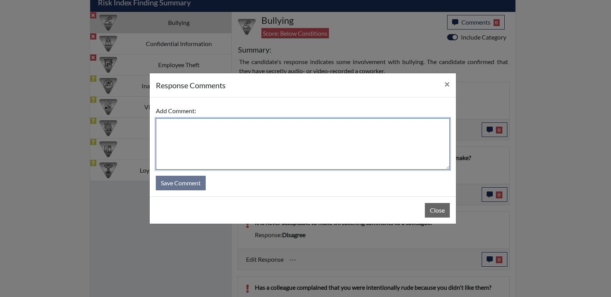
click at [178, 124] on textarea at bounding box center [303, 143] width 294 height 51
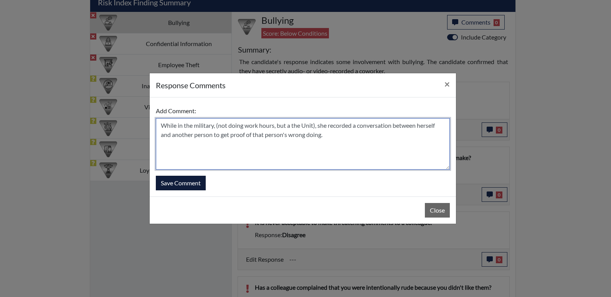
type textarea "While in the military, (not doing work hours, but a the Unit), she recorded a c…"
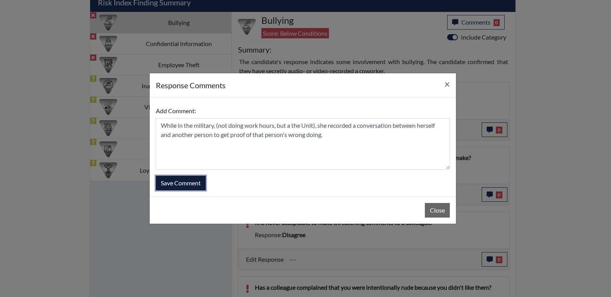
click at [180, 187] on button "Save Comment" at bounding box center [181, 183] width 50 height 15
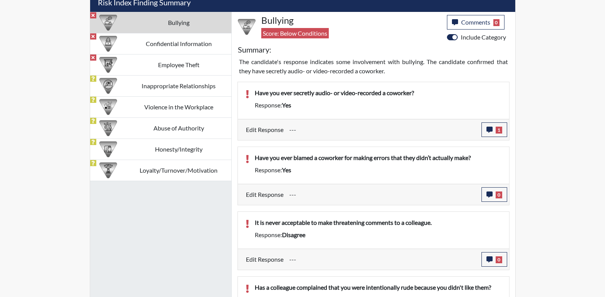
scroll to position [127, 319]
click at [488, 196] on icon "button" at bounding box center [490, 195] width 6 height 6
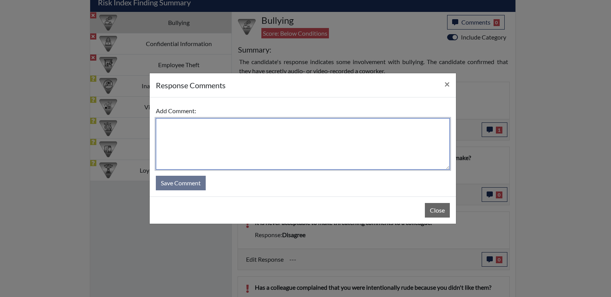
click at [179, 125] on textarea at bounding box center [303, 143] width 294 height 51
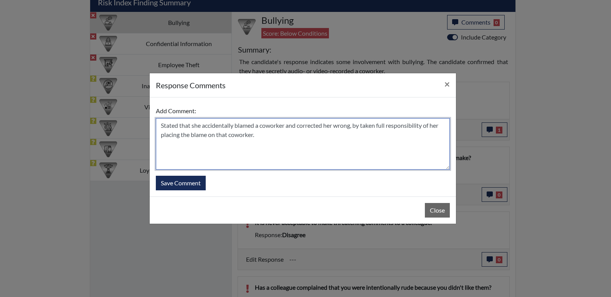
type textarea "Stated that she accidentally blamed a coworker and corrected her wrong, by take…"
drag, startPoint x: 160, startPoint y: 125, endPoint x: 274, endPoint y: 143, distance: 115.5
click at [274, 143] on textarea "Stated that she accidentally blamed a coworker and corrected her wrong, by take…" at bounding box center [303, 143] width 294 height 51
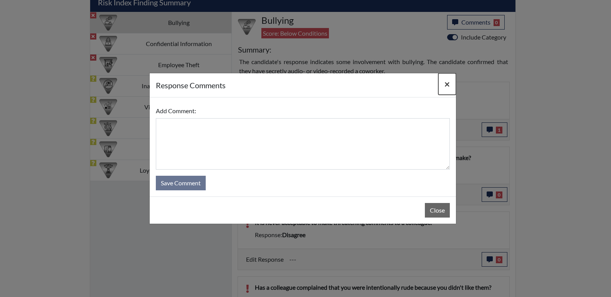
click at [447, 82] on span "×" at bounding box center [446, 83] width 5 height 11
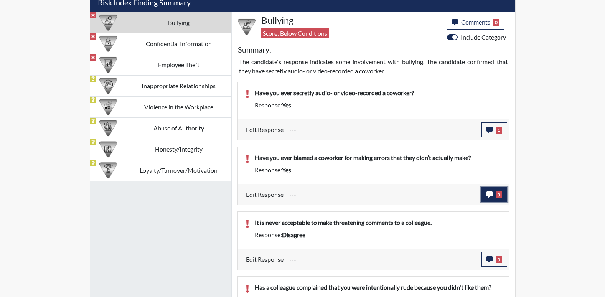
click at [490, 195] on icon "button" at bounding box center [490, 195] width 6 height 6
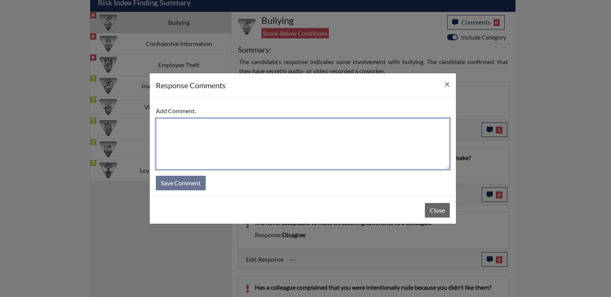
click at [206, 129] on textarea at bounding box center [303, 143] width 294 height 51
paste textarea "Stated that she accidentally blamed a coworker and corrected her wrong, by take…"
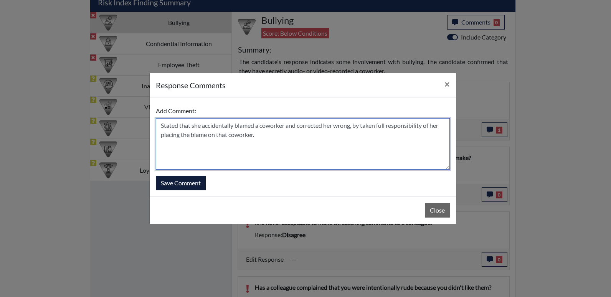
type textarea "Stated that she accidentally blamed a coworker and corrected her wrong, by take…"
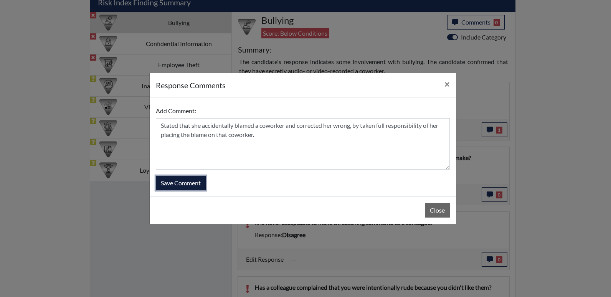
click at [185, 183] on button "Save Comment" at bounding box center [181, 183] width 50 height 15
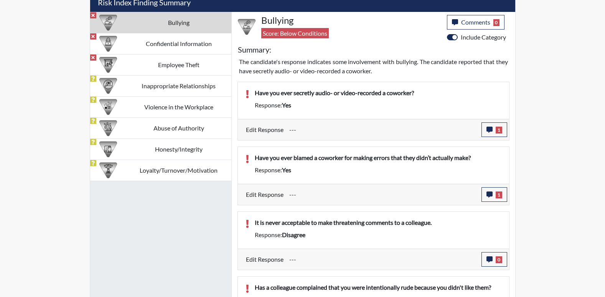
scroll to position [510, 0]
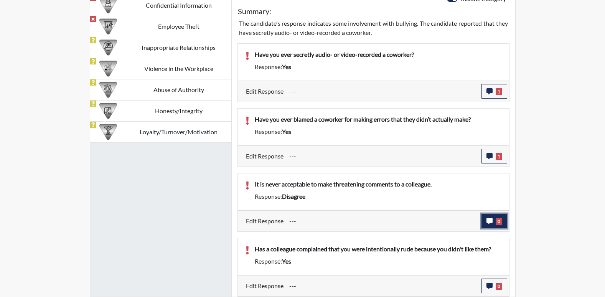
click at [489, 226] on button "0" at bounding box center [495, 221] width 26 height 15
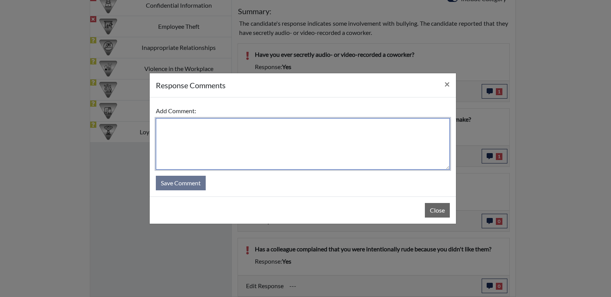
drag, startPoint x: 165, startPoint y: 123, endPoint x: 170, endPoint y: 116, distance: 8.8
click at [169, 118] on div "Add Comment:" at bounding box center [303, 137] width 294 height 66
type textarea "Stated that"
drag, startPoint x: 160, startPoint y: 122, endPoint x: 213, endPoint y: 130, distance: 54.2
click at [213, 130] on textarea "Stated that" at bounding box center [303, 143] width 294 height 51
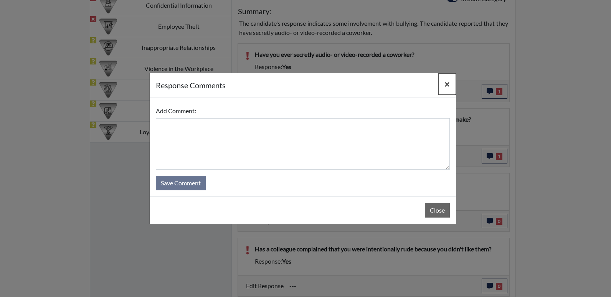
click at [446, 84] on span "×" at bounding box center [446, 83] width 5 height 11
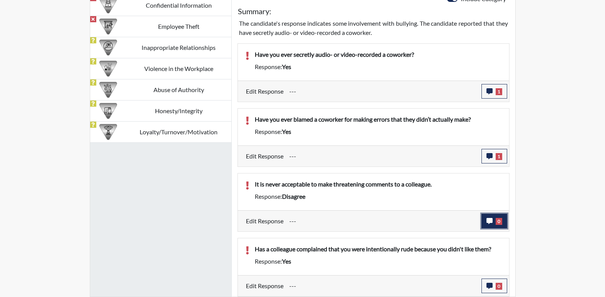
click at [488, 222] on icon "button" at bounding box center [490, 221] width 6 height 6
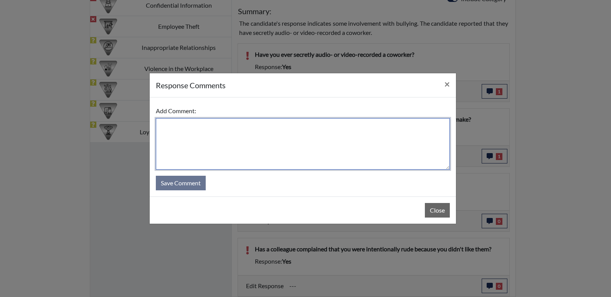
click at [168, 125] on textarea at bounding box center [303, 143] width 294 height 51
paste textarea "Stated that"
type textarea "Stated that she answered too quickly."
drag, startPoint x: 161, startPoint y: 125, endPoint x: 273, endPoint y: 132, distance: 112.3
click at [273, 132] on textarea "Stated that she answered too quickly." at bounding box center [303, 143] width 294 height 51
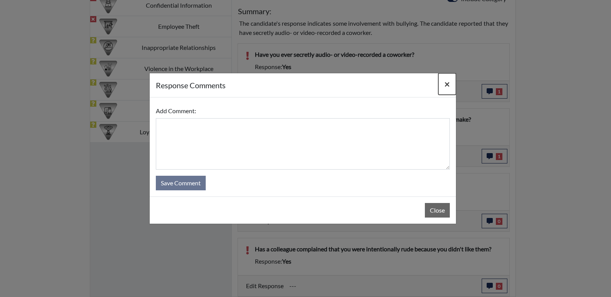
click at [445, 83] on span "×" at bounding box center [446, 83] width 5 height 11
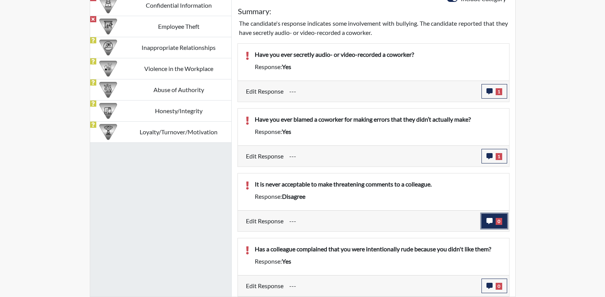
click at [491, 224] on button "0" at bounding box center [495, 221] width 26 height 15
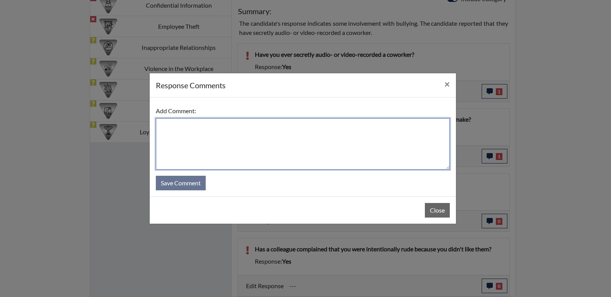
click at [175, 126] on textarea at bounding box center [303, 143] width 294 height 51
paste textarea "Stated that she answered too quickly."
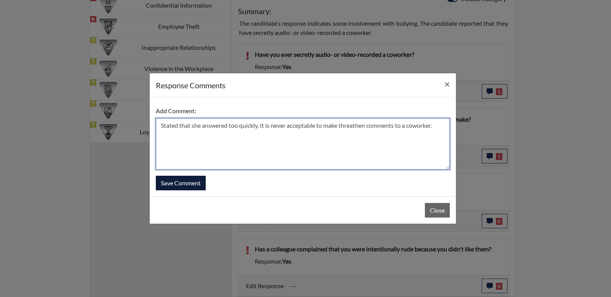
type textarea "Stated that she answered too quickly. It is never acceptable to make threathen …"
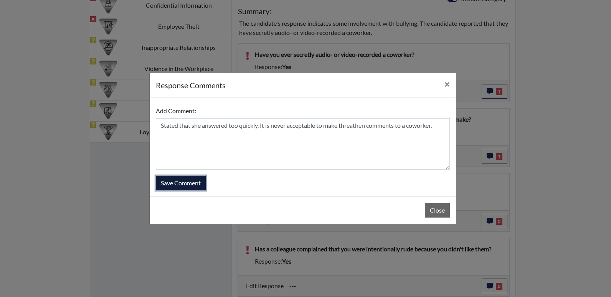
click at [185, 187] on button "Save Comment" at bounding box center [181, 183] width 50 height 15
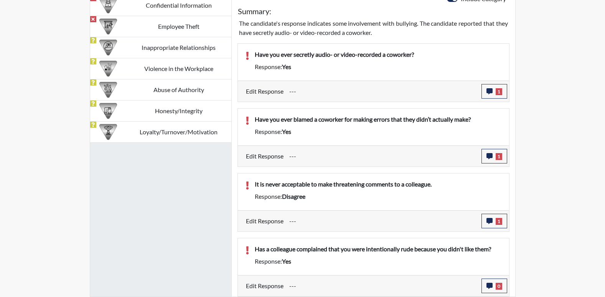
scroll to position [127, 319]
click at [489, 286] on icon "button" at bounding box center [490, 286] width 6 height 6
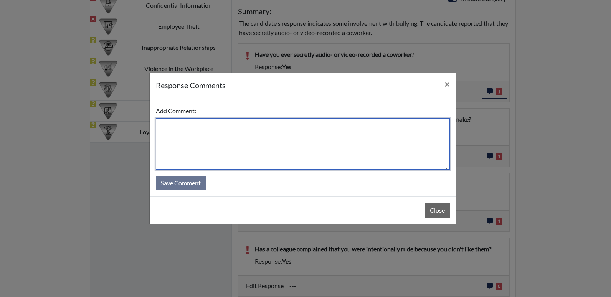
click at [185, 126] on textarea at bounding box center [303, 143] width 294 height 51
type textarea "B"
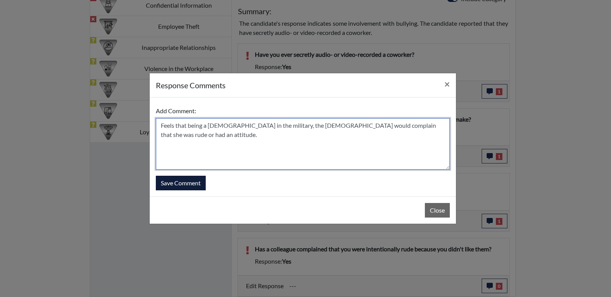
type textarea "Feels that being a [DEMOGRAPHIC_DATA] in the military, the [DEMOGRAPHIC_DATA] w…"
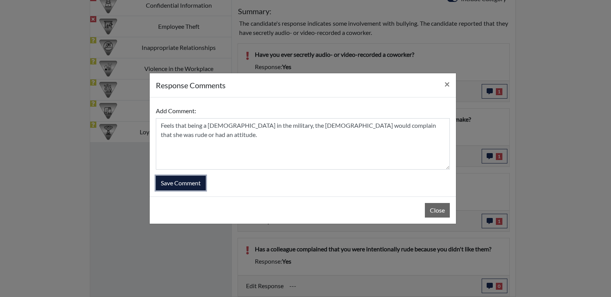
click at [174, 184] on button "Save Comment" at bounding box center [181, 183] width 50 height 15
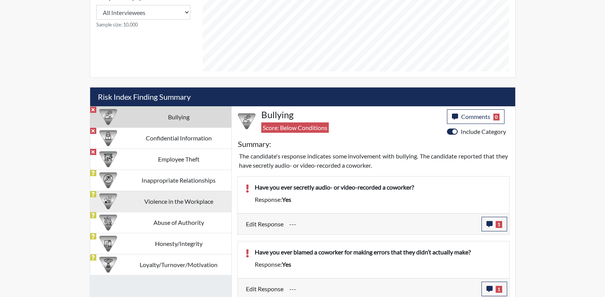
scroll to position [357, 0]
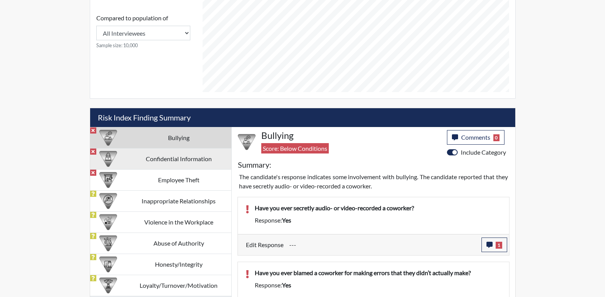
click at [159, 160] on td "Confidential Information" at bounding box center [178, 158] width 105 height 21
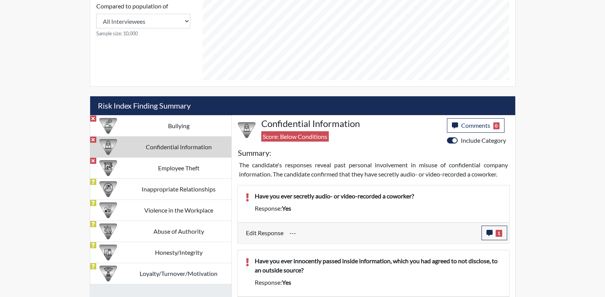
scroll to position [390, 0]
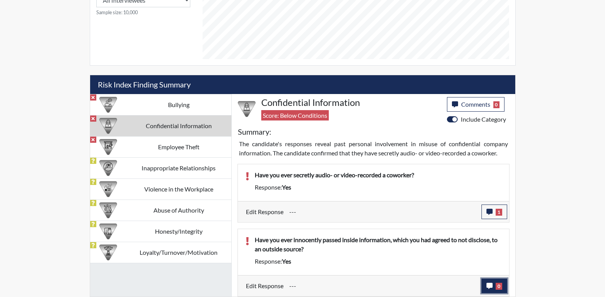
click at [490, 288] on icon "button" at bounding box center [490, 286] width 6 height 6
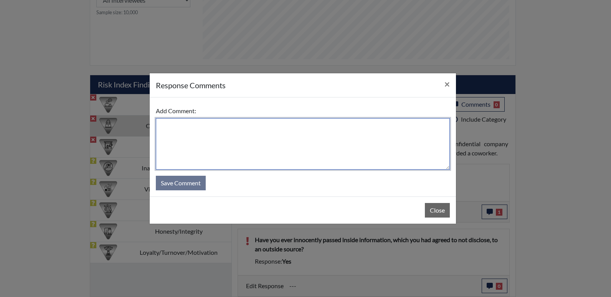
click at [164, 126] on textarea at bounding box center [303, 143] width 294 height 51
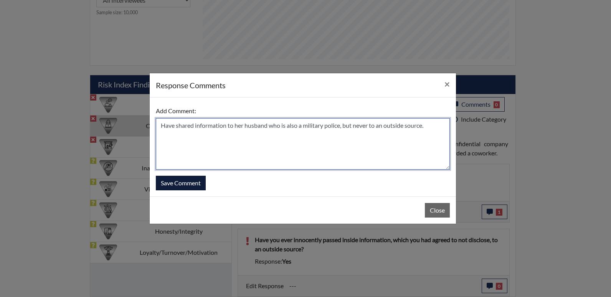
type textarea "Have shared information to her husband who is also a military police, but never…"
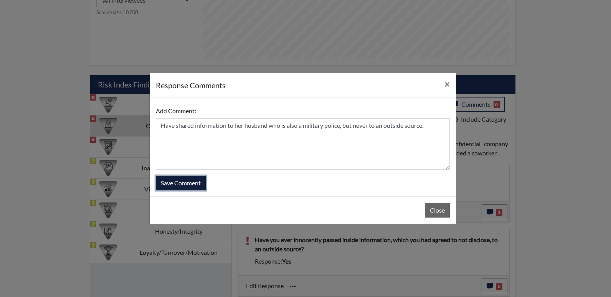
click at [176, 183] on button "Save Comment" at bounding box center [181, 183] width 50 height 15
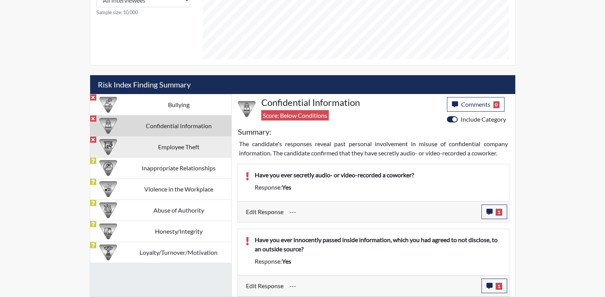
scroll to position [127, 319]
click at [185, 149] on td "Employee Theft" at bounding box center [178, 146] width 105 height 21
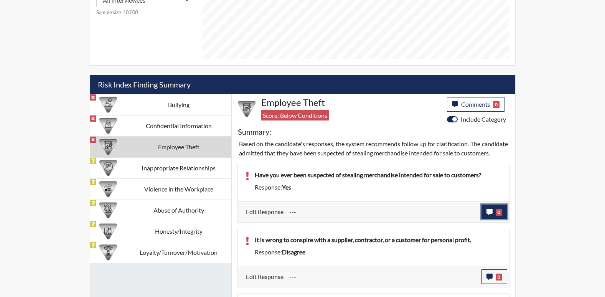
click at [489, 215] on icon "button" at bounding box center [490, 212] width 6 height 6
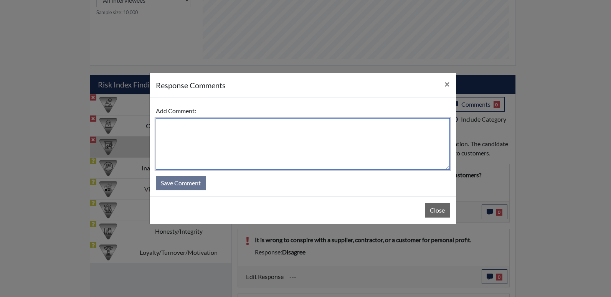
click at [203, 138] on textarea at bounding box center [303, 143] width 294 height 51
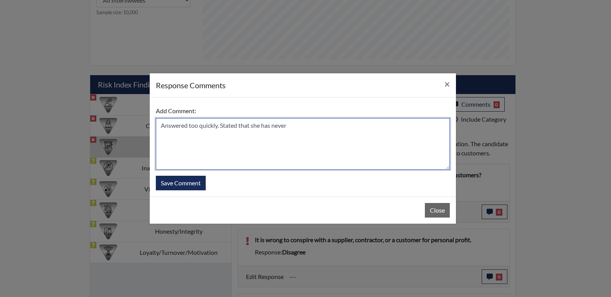
type textarea "Answered too quickly. Stated that she has neve"
drag, startPoint x: 160, startPoint y: 125, endPoint x: 307, endPoint y: 137, distance: 147.9
click at [307, 137] on textarea "Answered too quickly. Stated that she has neve" at bounding box center [303, 143] width 294 height 51
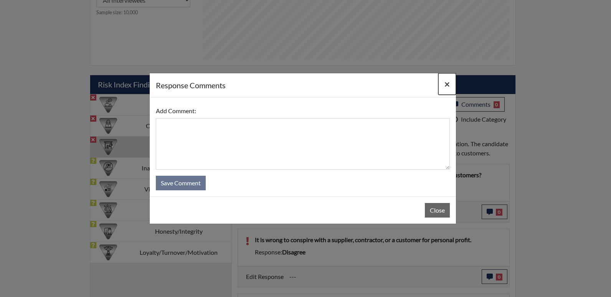
click at [446, 83] on span "×" at bounding box center [446, 83] width 5 height 11
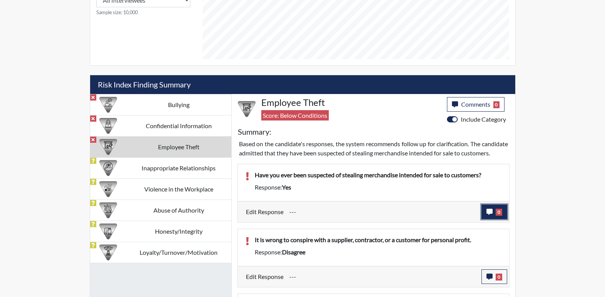
click at [486, 219] on button "0" at bounding box center [495, 212] width 26 height 15
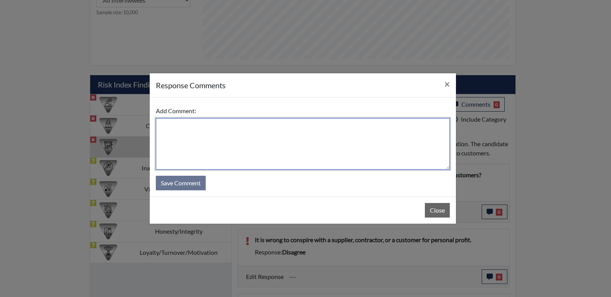
click at [182, 130] on textarea at bounding box center [303, 143] width 294 height 51
paste textarea "Answered too quickly. Stated that she has neve"
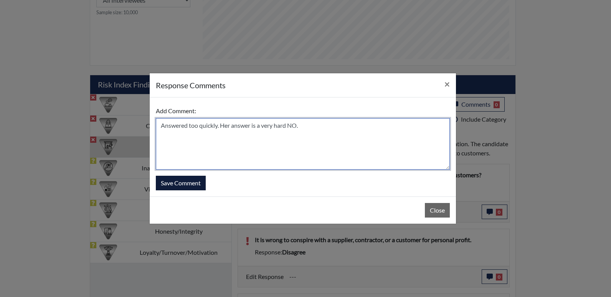
type textarea "Answered too quickly. Her answer is a very hard NO."
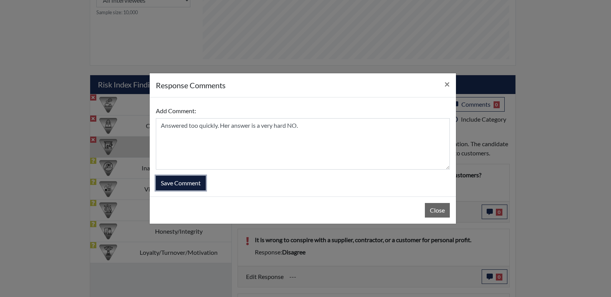
click at [201, 179] on button "Save Comment" at bounding box center [181, 183] width 50 height 15
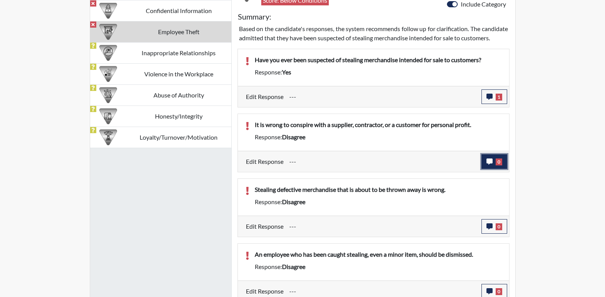
click at [491, 165] on icon "button" at bounding box center [490, 162] width 6 height 6
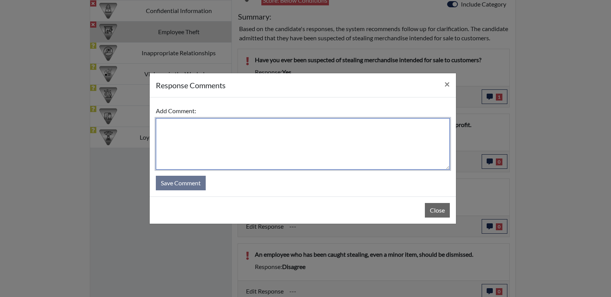
click at [188, 133] on textarea at bounding box center [303, 143] width 294 height 51
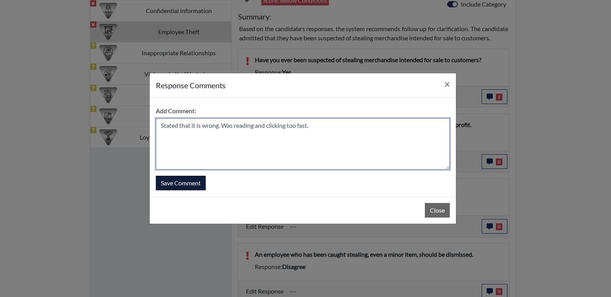
type textarea "Stated that it is wrong. Was reading and clicking too fast."
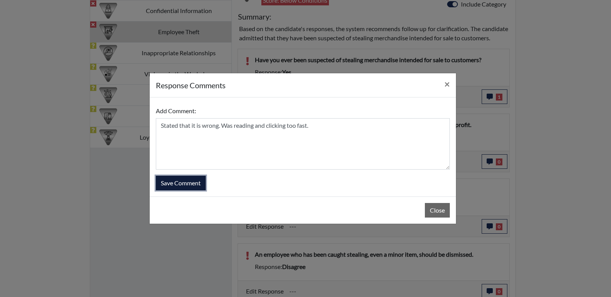
click at [169, 180] on button "Save Comment" at bounding box center [181, 183] width 50 height 15
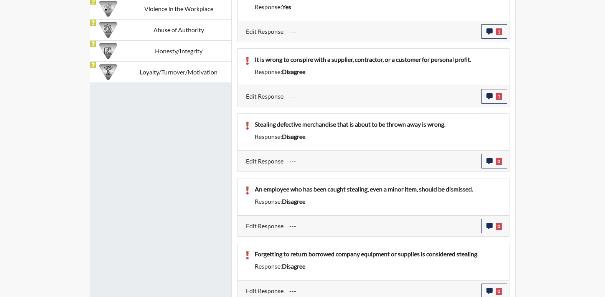
scroll to position [581, 0]
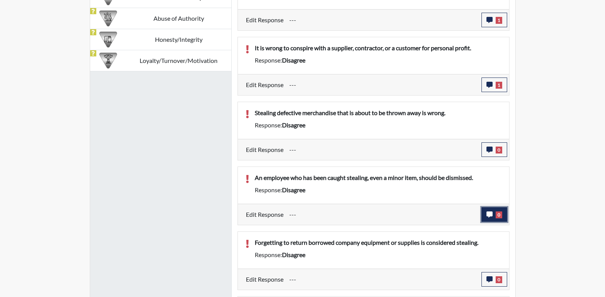
click at [485, 222] on button "0" at bounding box center [495, 214] width 26 height 15
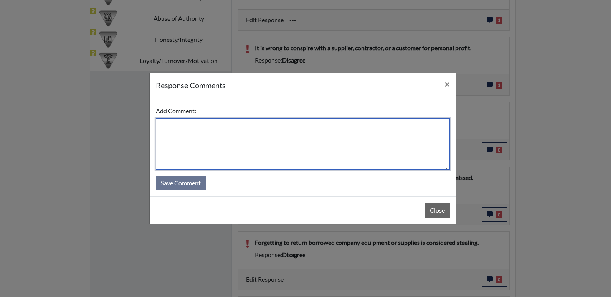
click at [194, 124] on textarea at bounding box center [303, 143] width 294 height 51
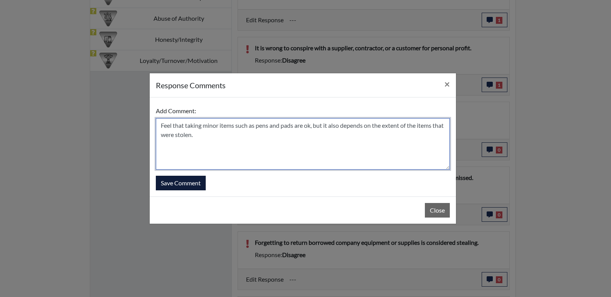
type textarea "Feel that taking minor items such as pens and pads are ok, but it also depends …"
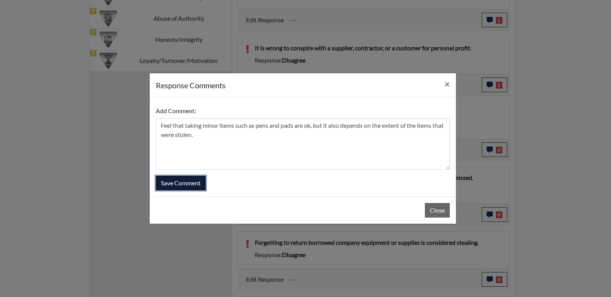
click at [181, 182] on button "Save Comment" at bounding box center [181, 183] width 50 height 15
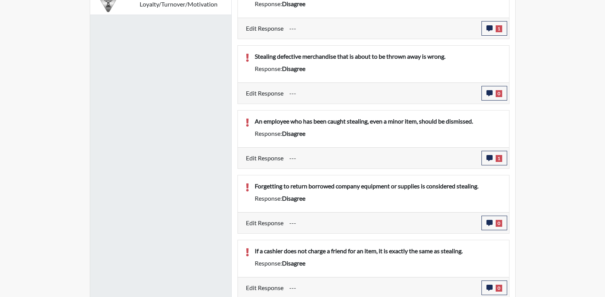
scroll to position [658, 0]
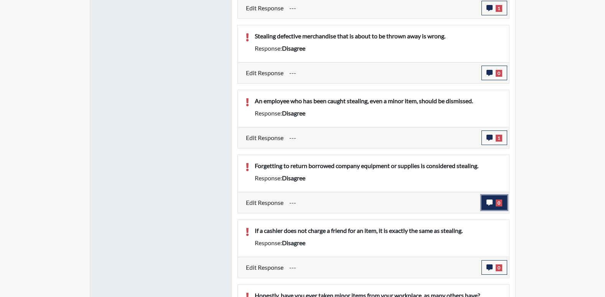
click at [486, 210] on button "0" at bounding box center [495, 202] width 26 height 15
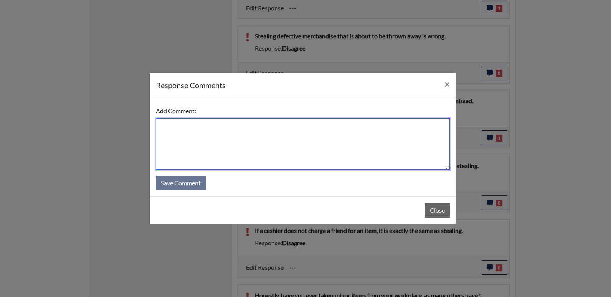
click at [186, 132] on textarea at bounding box center [303, 143] width 294 height 51
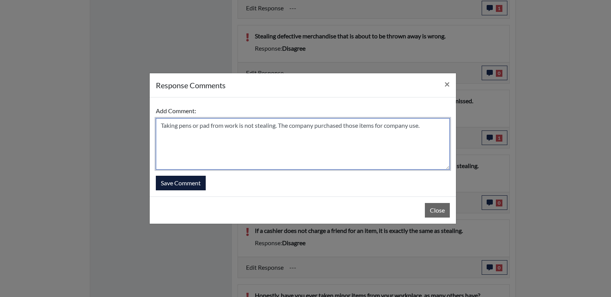
type textarea "Taking pens or pad from work is not stealing. The company purchased those items…"
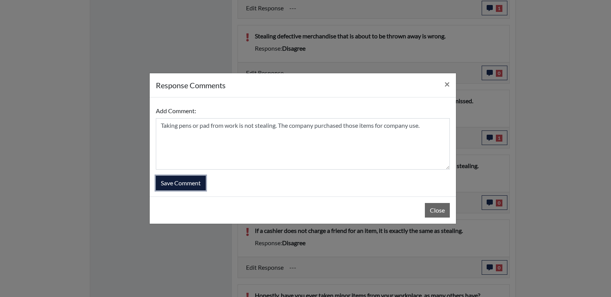
click at [180, 183] on button "Save Comment" at bounding box center [181, 183] width 50 height 15
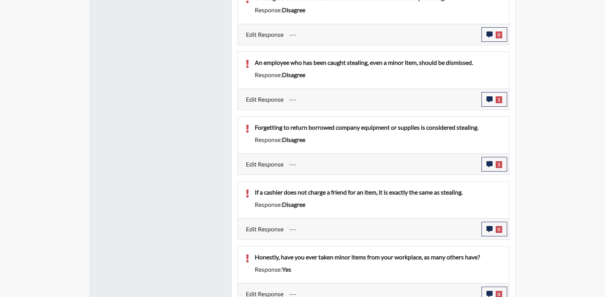
scroll to position [714, 0]
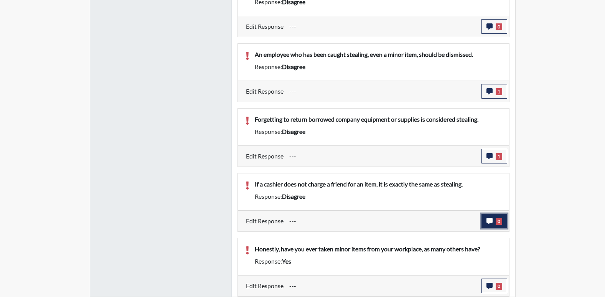
click at [492, 223] on icon "button" at bounding box center [490, 221] width 6 height 6
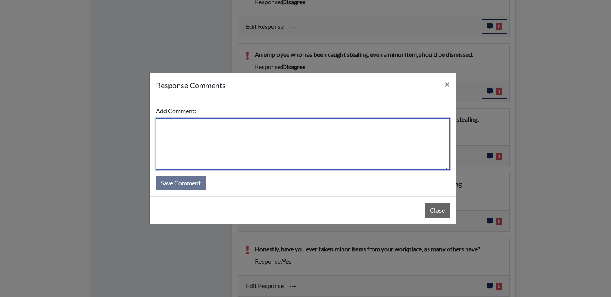
click at [190, 129] on textarea at bounding box center [303, 143] width 294 height 51
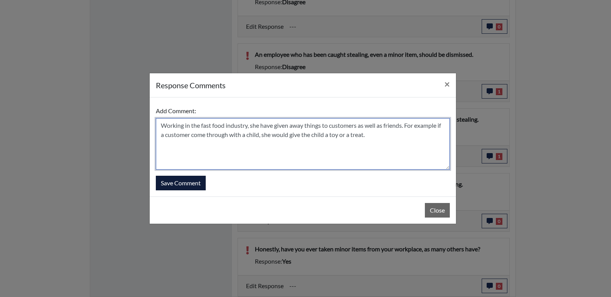
type textarea "Working in the fast food industry, she have given away things to customers as w…"
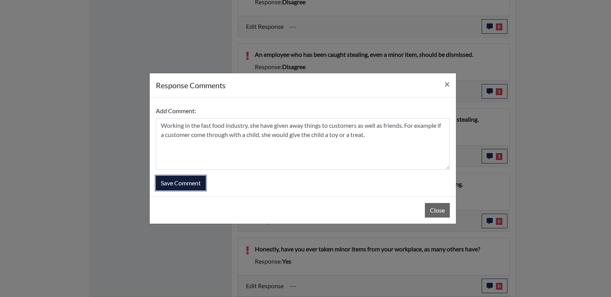
click at [198, 185] on button "Save Comment" at bounding box center [181, 183] width 50 height 15
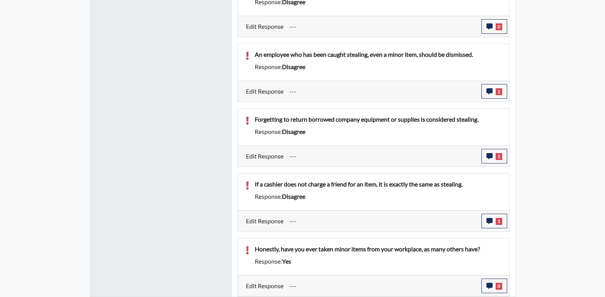
scroll to position [127, 319]
click at [488, 286] on icon "button" at bounding box center [490, 286] width 6 height 6
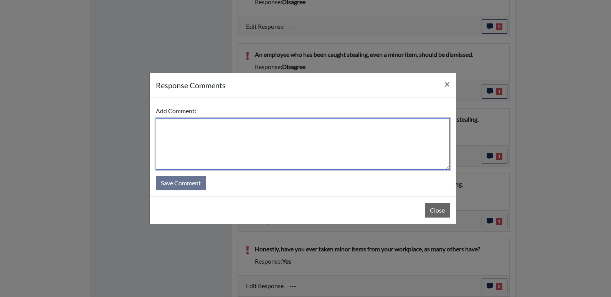
click at [186, 127] on textarea at bounding box center [303, 143] width 294 height 51
type textarea "H"
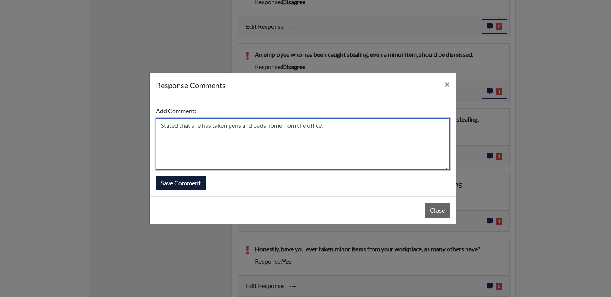
type textarea "Stated that she has taken pens and pads home from the office."
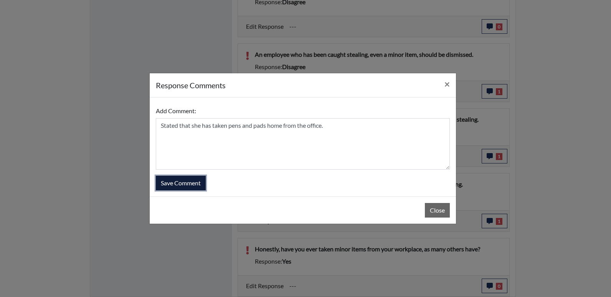
click at [184, 179] on button "Save Comment" at bounding box center [181, 183] width 50 height 15
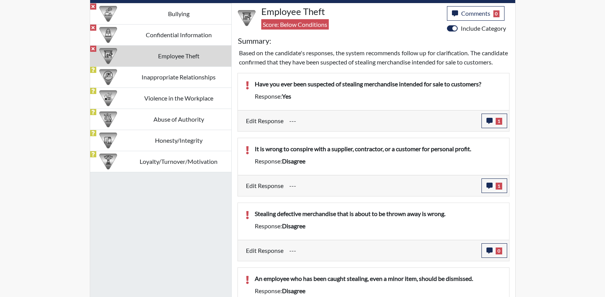
scroll to position [445, 0]
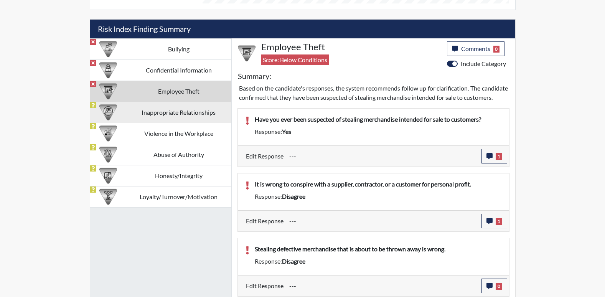
click at [177, 115] on td "Inappropriate Relationships" at bounding box center [178, 112] width 105 height 21
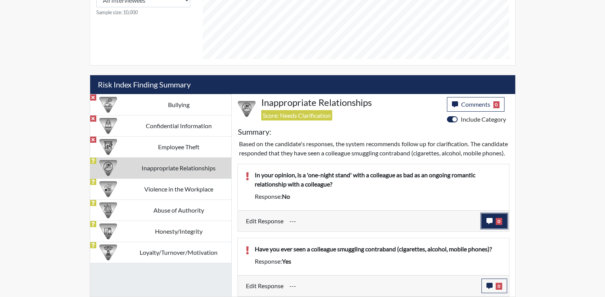
click at [489, 223] on icon "button" at bounding box center [490, 221] width 6 height 6
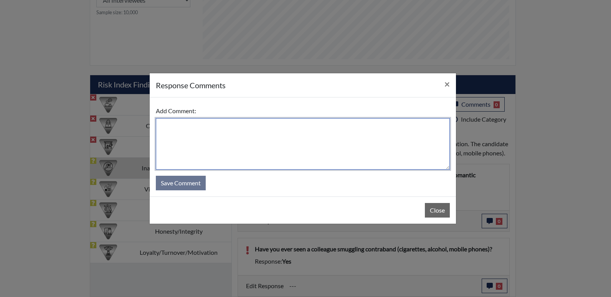
click at [184, 127] on textarea at bounding box center [303, 143] width 294 height 51
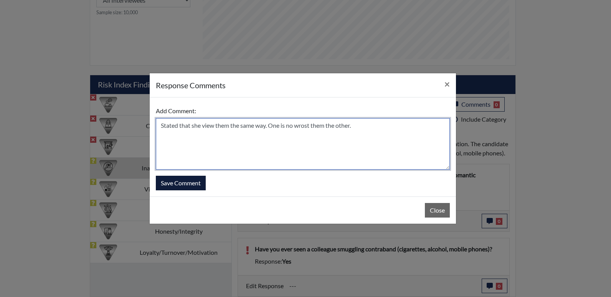
type textarea "Stated that she view them the same way. One is no wrost them the other."
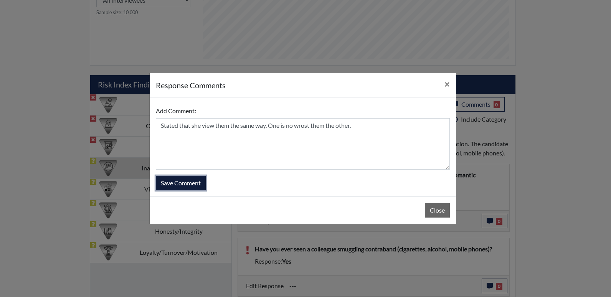
click at [186, 184] on button "Save Comment" at bounding box center [181, 183] width 50 height 15
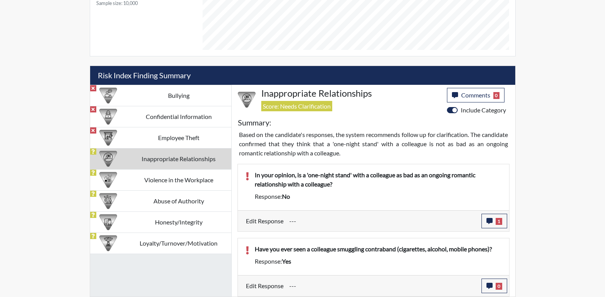
scroll to position [127, 319]
click at [490, 289] on icon "button" at bounding box center [490, 286] width 6 height 6
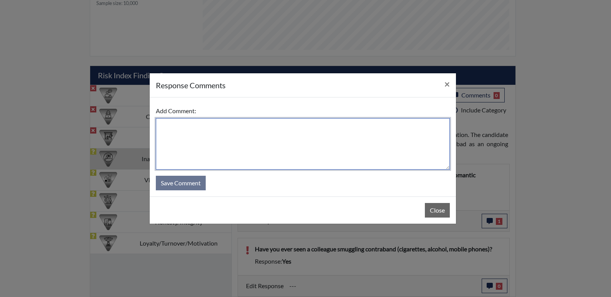
click at [169, 123] on textarea at bounding box center [303, 143] width 294 height 51
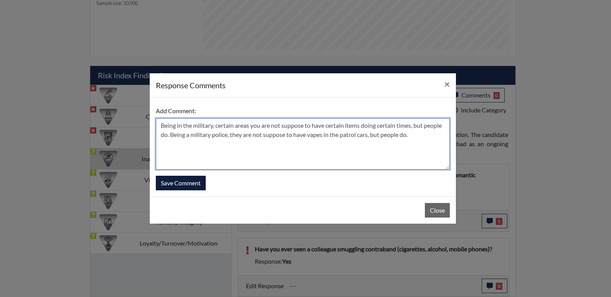
type textarea "Being in the military, certain areas you are not suppose to have certain items …"
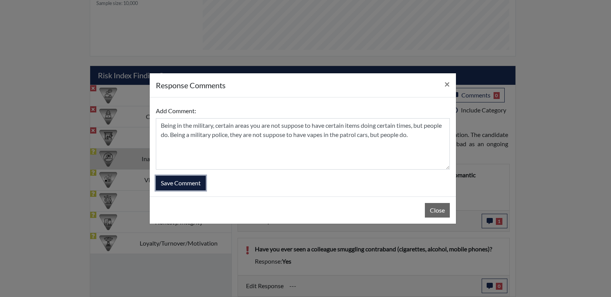
click at [182, 187] on button "Save Comment" at bounding box center [181, 183] width 50 height 15
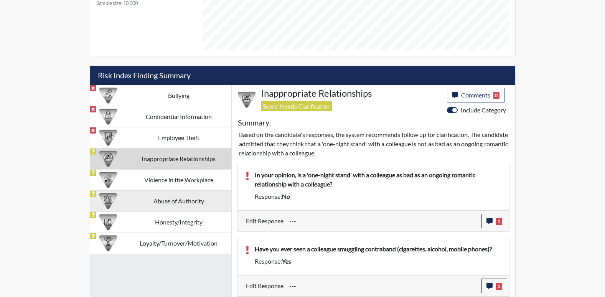
click at [181, 204] on td "Abuse of Authority" at bounding box center [178, 200] width 105 height 21
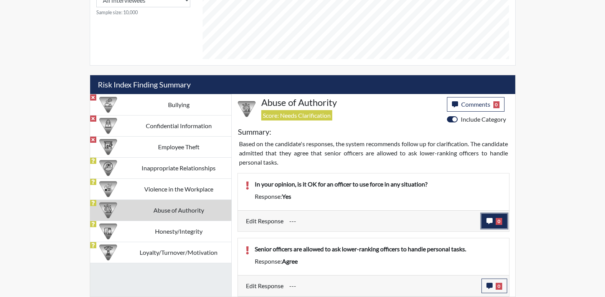
click at [492, 222] on icon "button" at bounding box center [490, 221] width 6 height 6
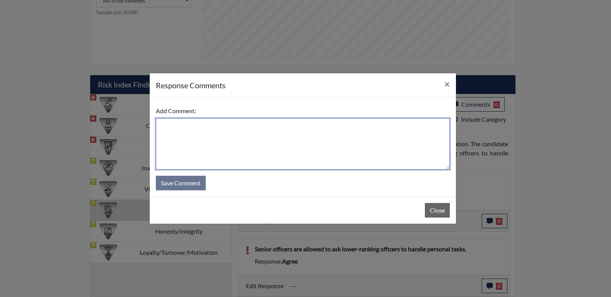
click at [171, 124] on textarea at bounding box center [303, 143] width 294 height 51
type textarea "I"
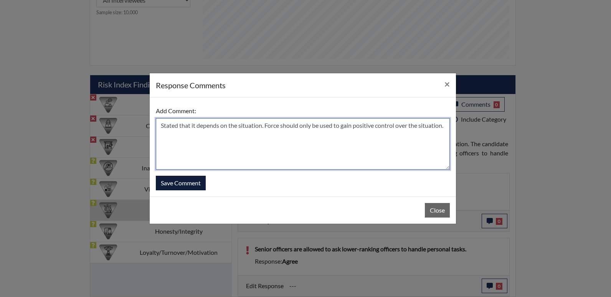
type textarea "Stated that it depends on the situation. Force should only be used to gain posi…"
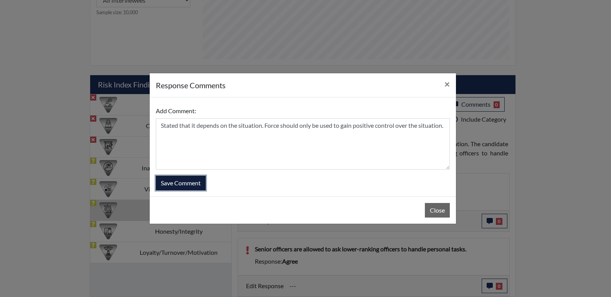
click at [172, 182] on button "Save Comment" at bounding box center [181, 183] width 50 height 15
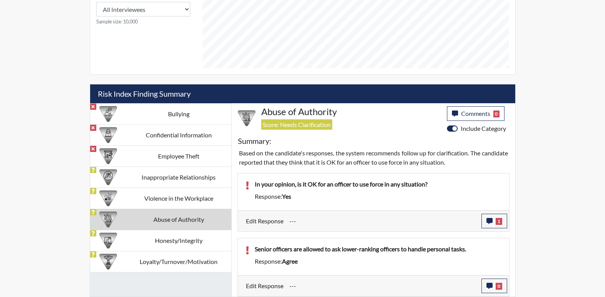
scroll to position [127, 319]
click at [490, 286] on icon "button" at bounding box center [490, 286] width 6 height 6
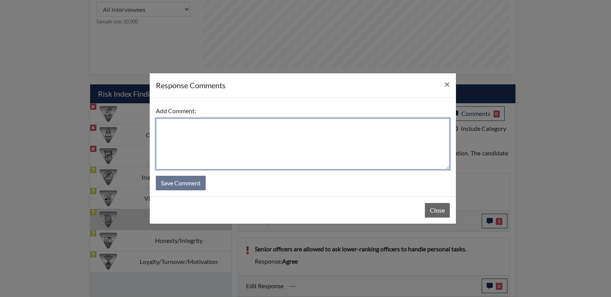
click at [187, 129] on textarea at bounding box center [303, 143] width 294 height 51
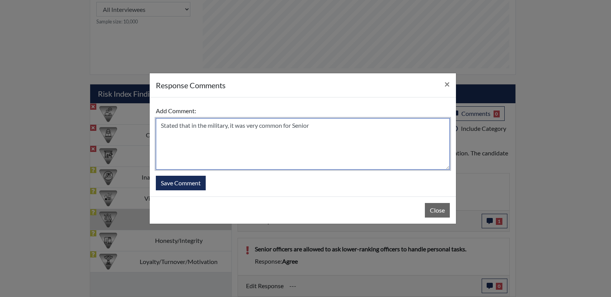
click at [296, 125] on textarea "Stated that in the military, it was very common for Senior" at bounding box center [303, 143] width 294 height 51
click at [311, 127] on textarea "Stated that in the military, it was very common for senior" at bounding box center [303, 143] width 294 height 51
type textarea "Stated that in the military, it was very common for senior officers to ask lowe…"
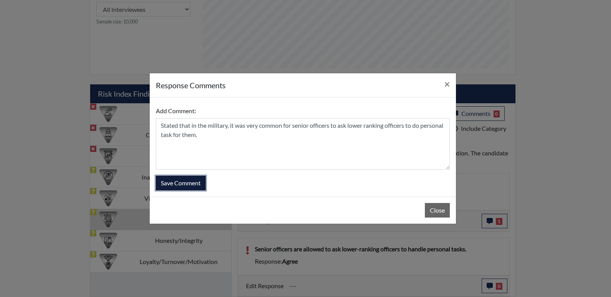
click at [193, 180] on button "Save Comment" at bounding box center [181, 183] width 50 height 15
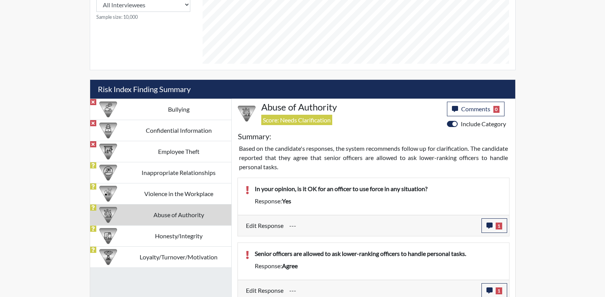
scroll to position [390, 0]
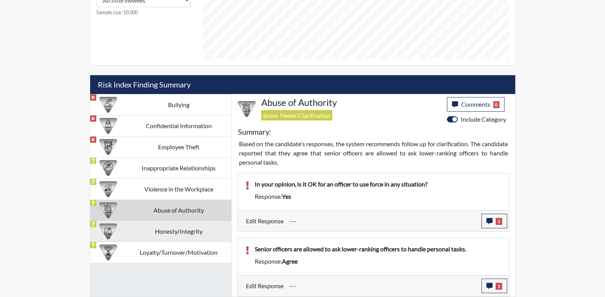
click at [168, 231] on td "Honesty/Integrity" at bounding box center [178, 231] width 105 height 21
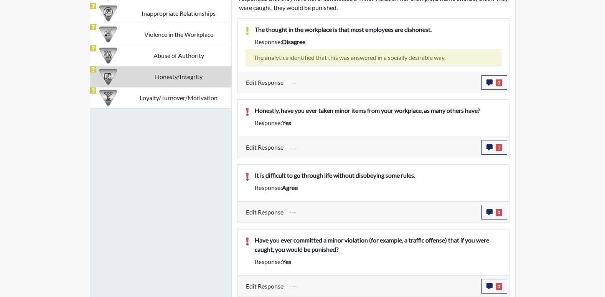
scroll to position [545, 0]
click at [488, 208] on button "0" at bounding box center [495, 212] width 26 height 15
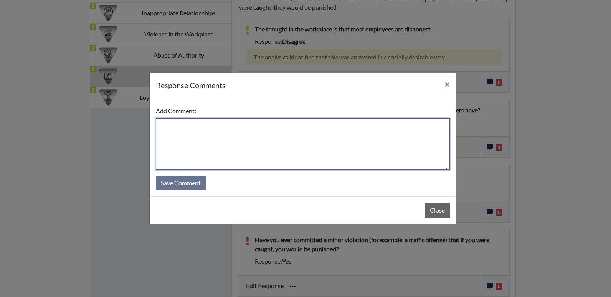
click at [233, 140] on textarea at bounding box center [303, 143] width 294 height 51
type textarea "Stated that she agree."
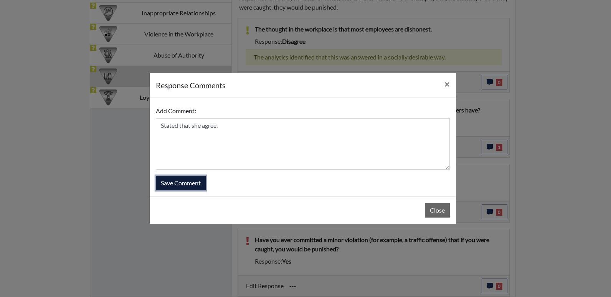
click at [194, 182] on button "Save Comment" at bounding box center [181, 183] width 50 height 15
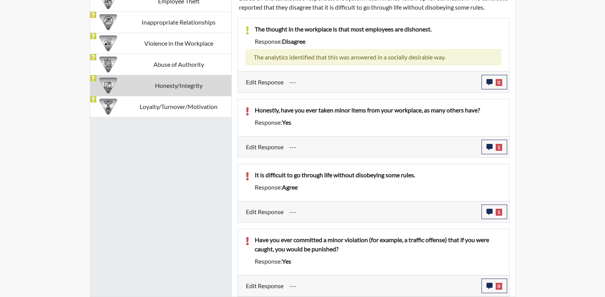
scroll to position [127, 319]
click at [489, 288] on icon "button" at bounding box center [490, 286] width 6 height 6
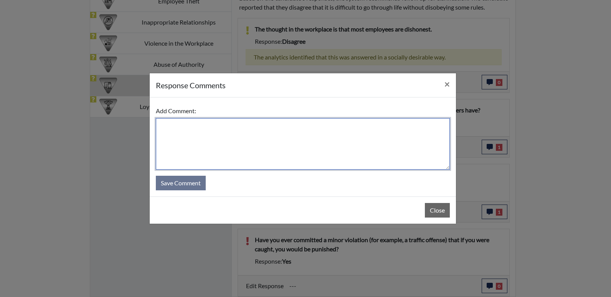
click at [167, 124] on textarea at bounding box center [303, 143] width 294 height 51
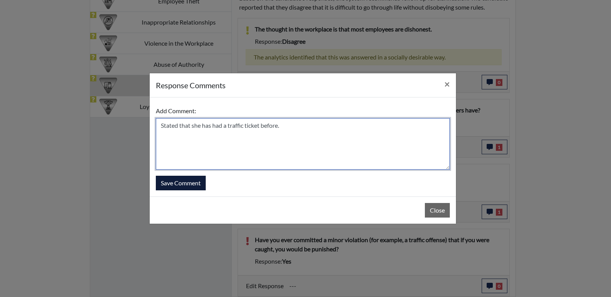
type textarea "Stated that she has had a traffic ticket before."
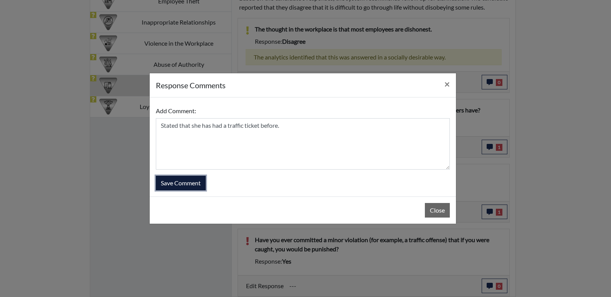
click at [166, 185] on button "Save Comment" at bounding box center [181, 183] width 50 height 15
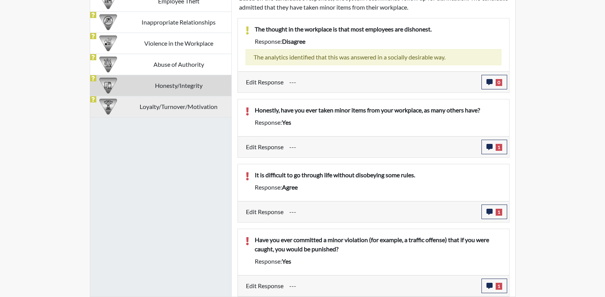
click at [184, 109] on td "Loyalty/Turnover/Motivation" at bounding box center [178, 106] width 105 height 21
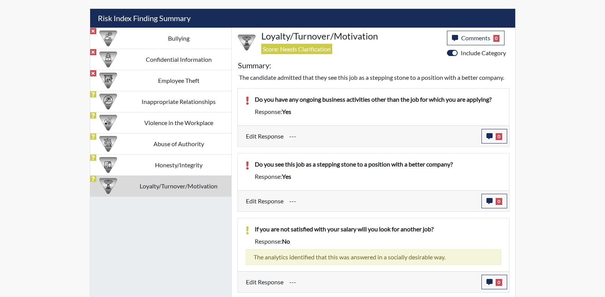
scroll to position [517, 0]
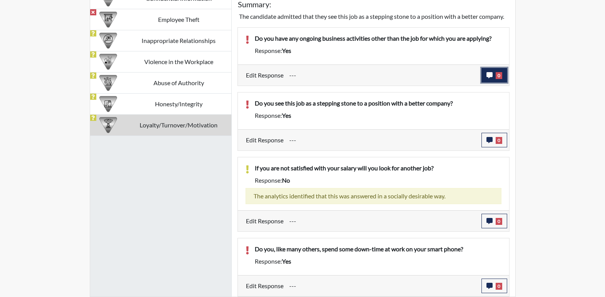
click at [487, 74] on icon "button" at bounding box center [490, 75] width 6 height 6
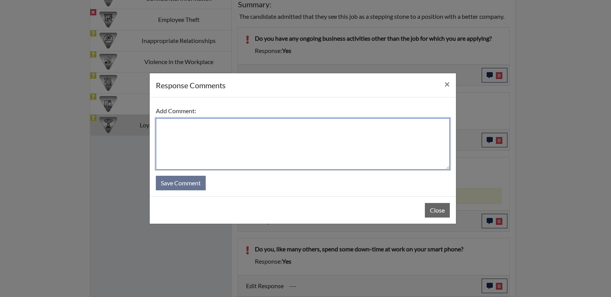
click at [203, 129] on textarea at bounding box center [303, 143] width 294 height 51
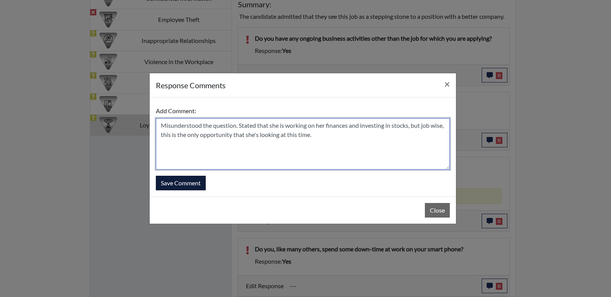
type textarea "Misunderstood the question. Stated that she is working on her finances and inve…"
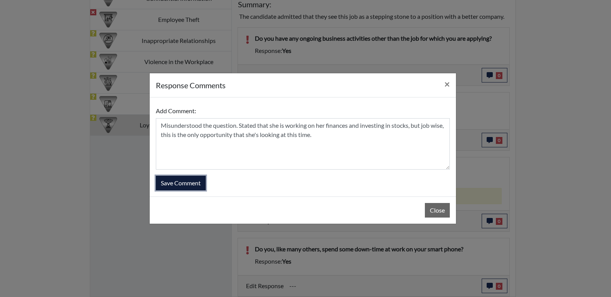
click at [183, 184] on button "Save Comment" at bounding box center [181, 183] width 50 height 15
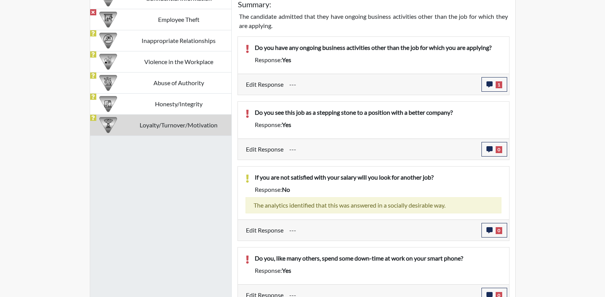
scroll to position [127, 319]
click at [486, 154] on button "0" at bounding box center [495, 149] width 26 height 15
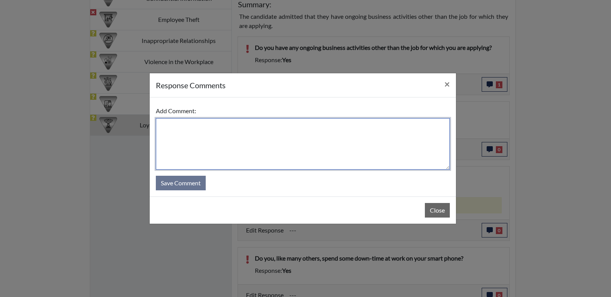
click at [180, 126] on textarea at bounding box center [303, 143] width 294 height 51
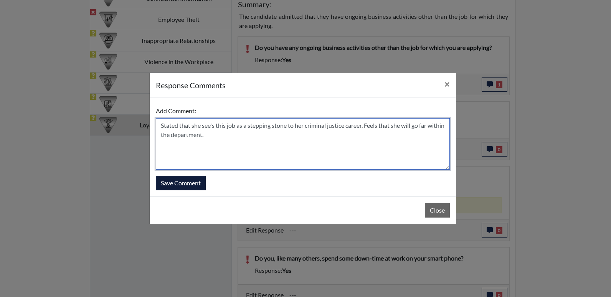
type textarea "Stated that she see's this job as a stepping stone to her criminal justice care…"
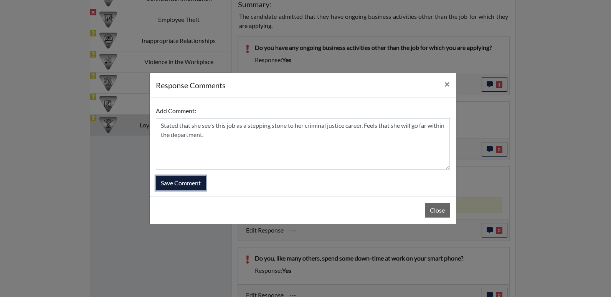
click at [166, 183] on button "Save Comment" at bounding box center [181, 183] width 50 height 15
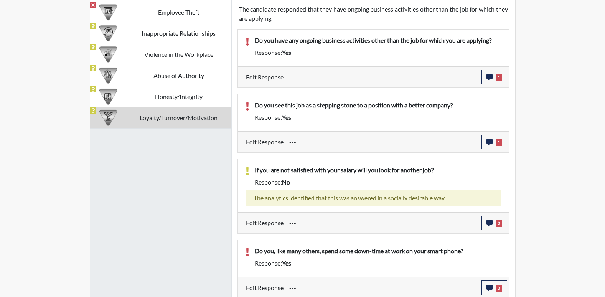
scroll to position [526, 0]
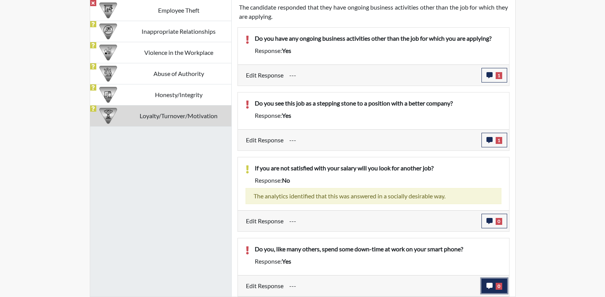
click at [495, 288] on button "0" at bounding box center [495, 286] width 26 height 15
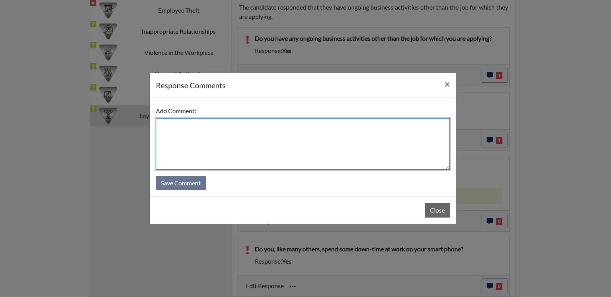
click at [208, 132] on textarea at bounding box center [303, 143] width 294 height 51
type textarea "Answer stands as stated."
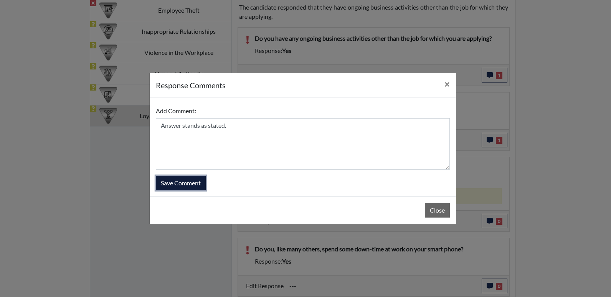
click at [191, 186] on button "Save Comment" at bounding box center [181, 183] width 50 height 15
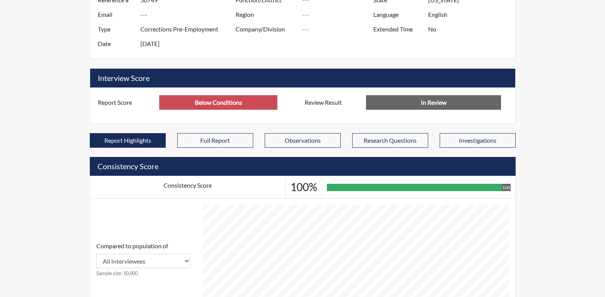
scroll to position [154, 0]
